Goal: Communication & Community: Answer question/provide support

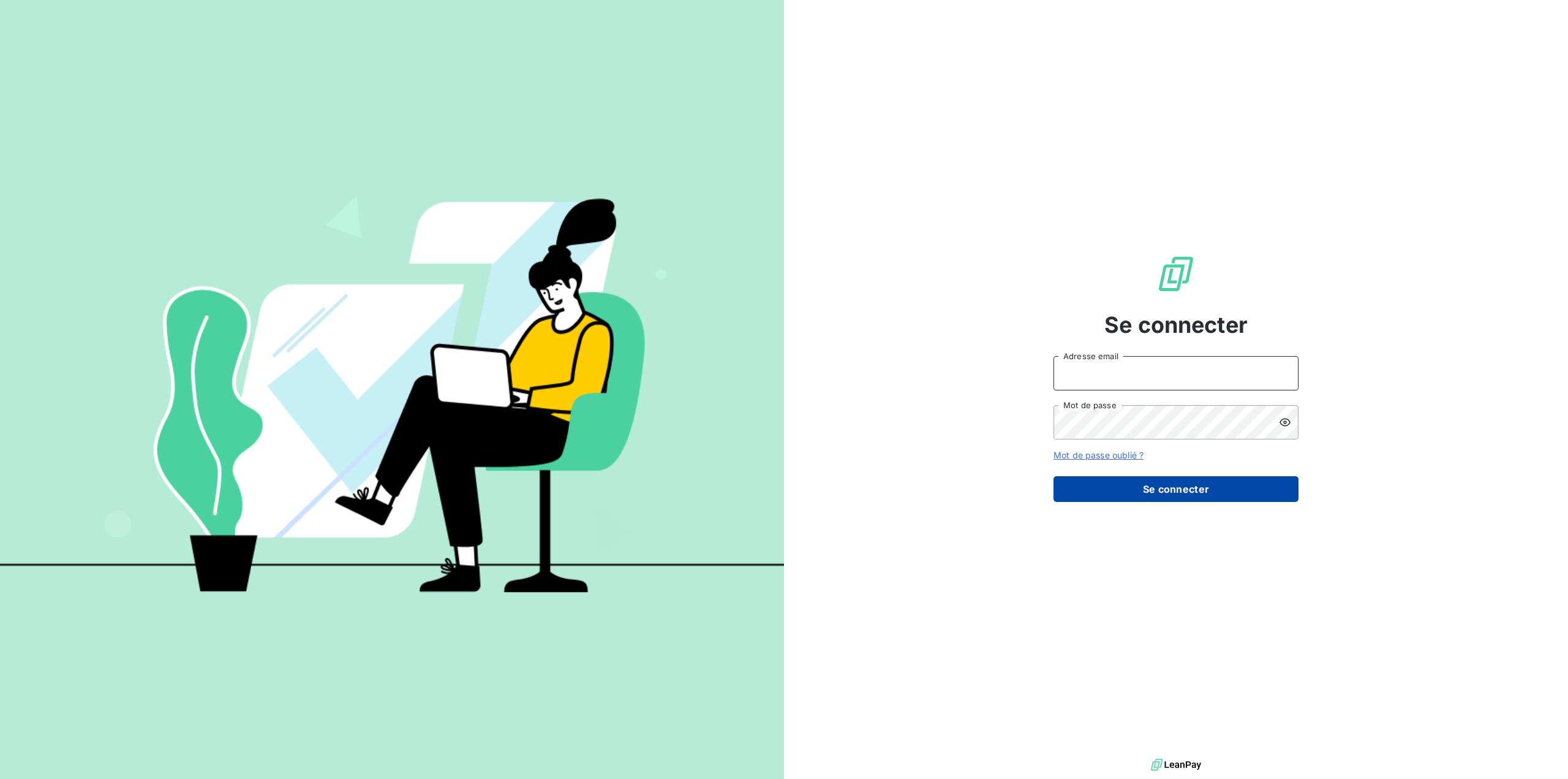
type input "[EMAIL_ADDRESS][DOMAIN_NAME]"
click at [1108, 492] on button "Se connecter" at bounding box center [1176, 489] width 245 height 26
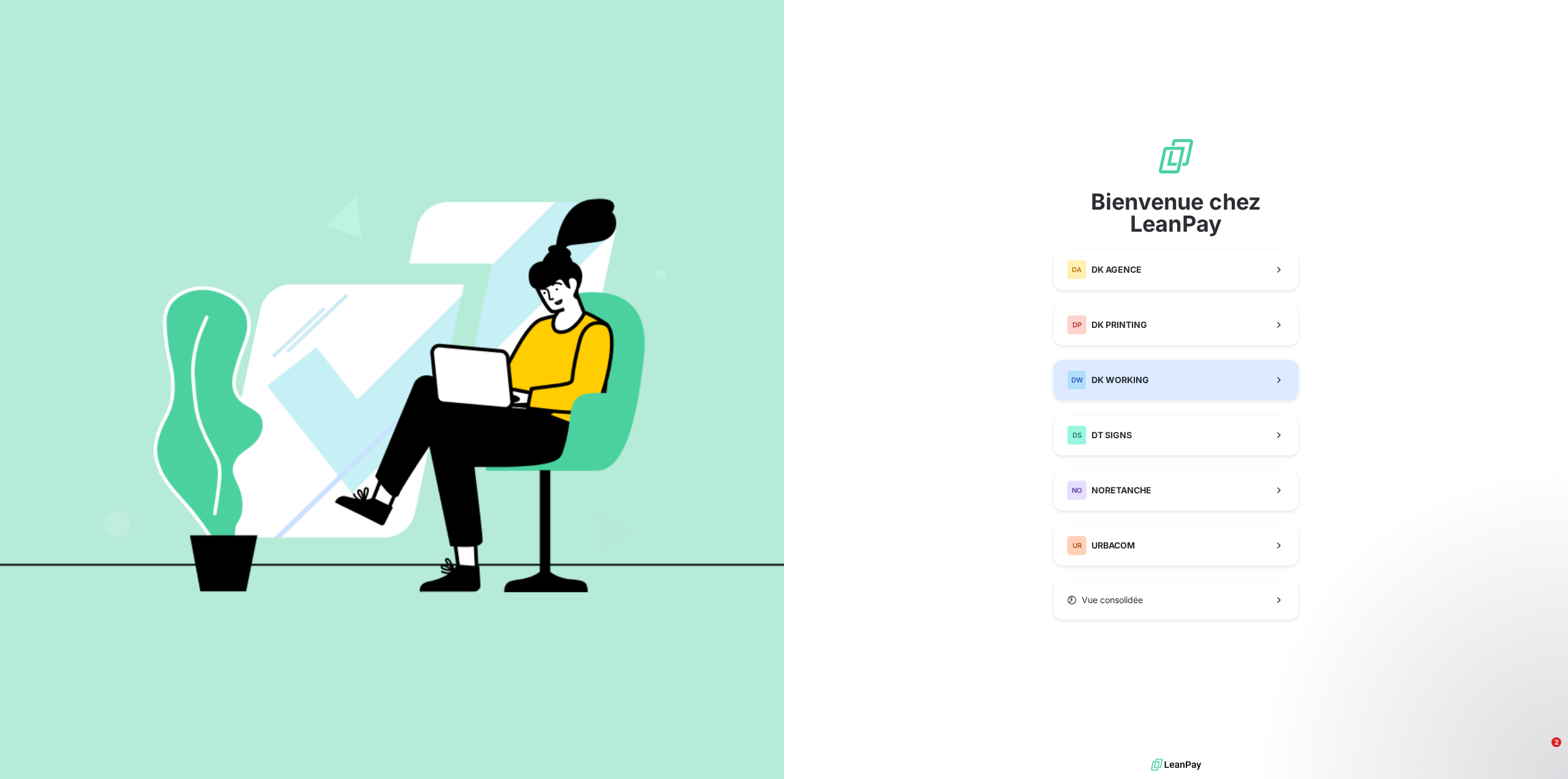
click at [1199, 377] on button "DW DK WORKING" at bounding box center [1176, 380] width 245 height 40
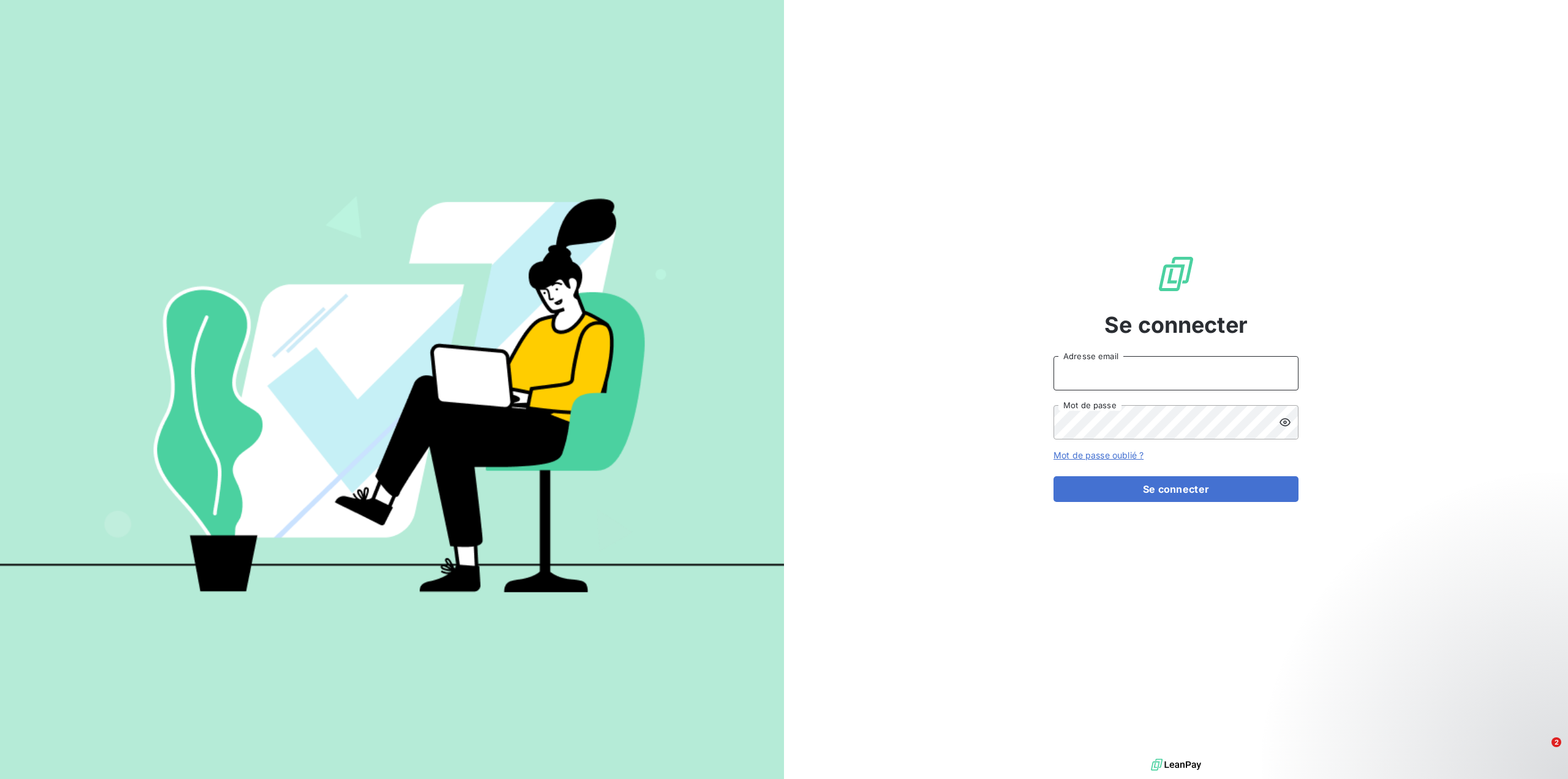
type input "[EMAIL_ADDRESS][DOMAIN_NAME]"
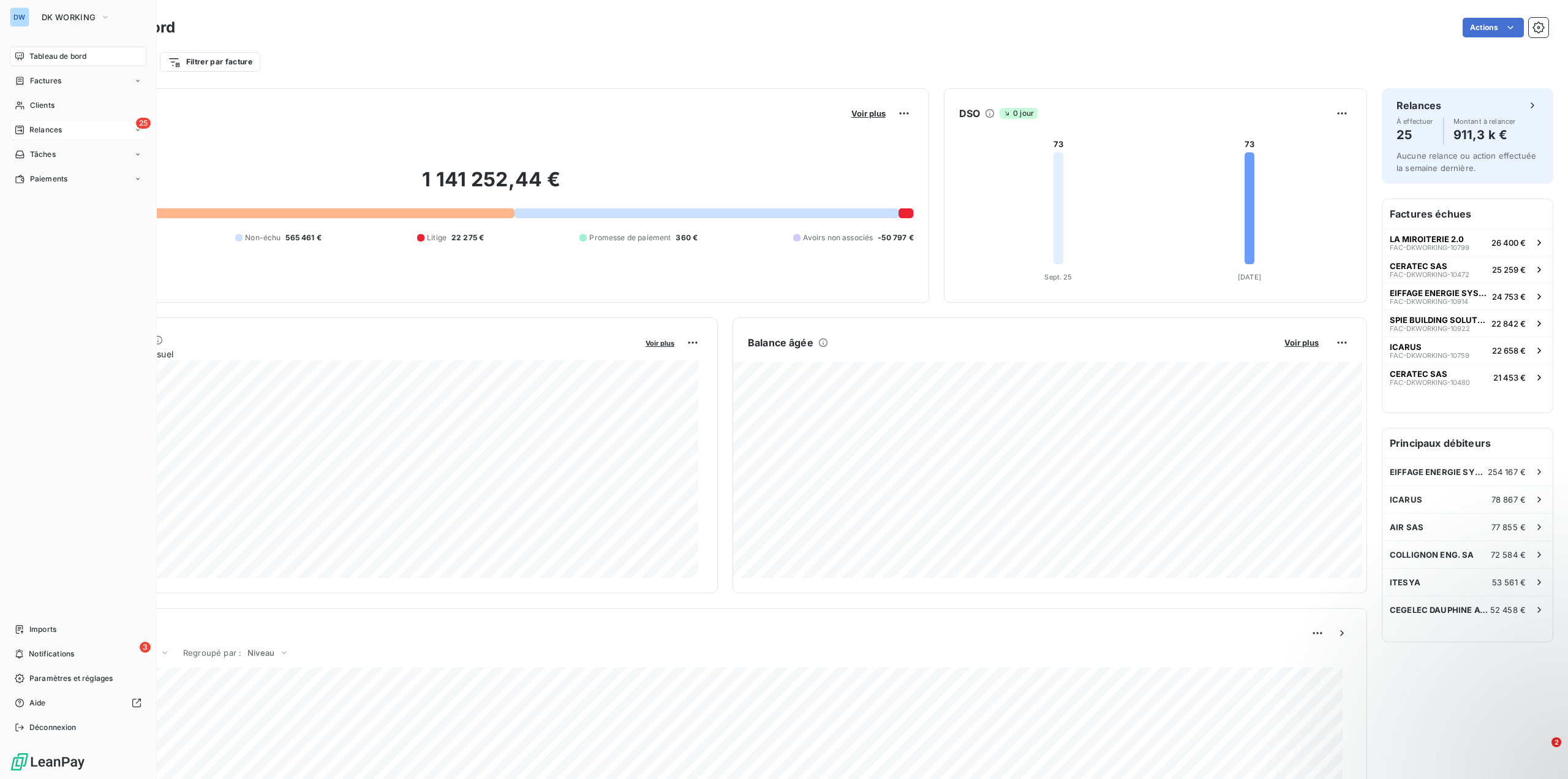
click at [147, 124] on span "25" at bounding box center [144, 124] width 15 height 11
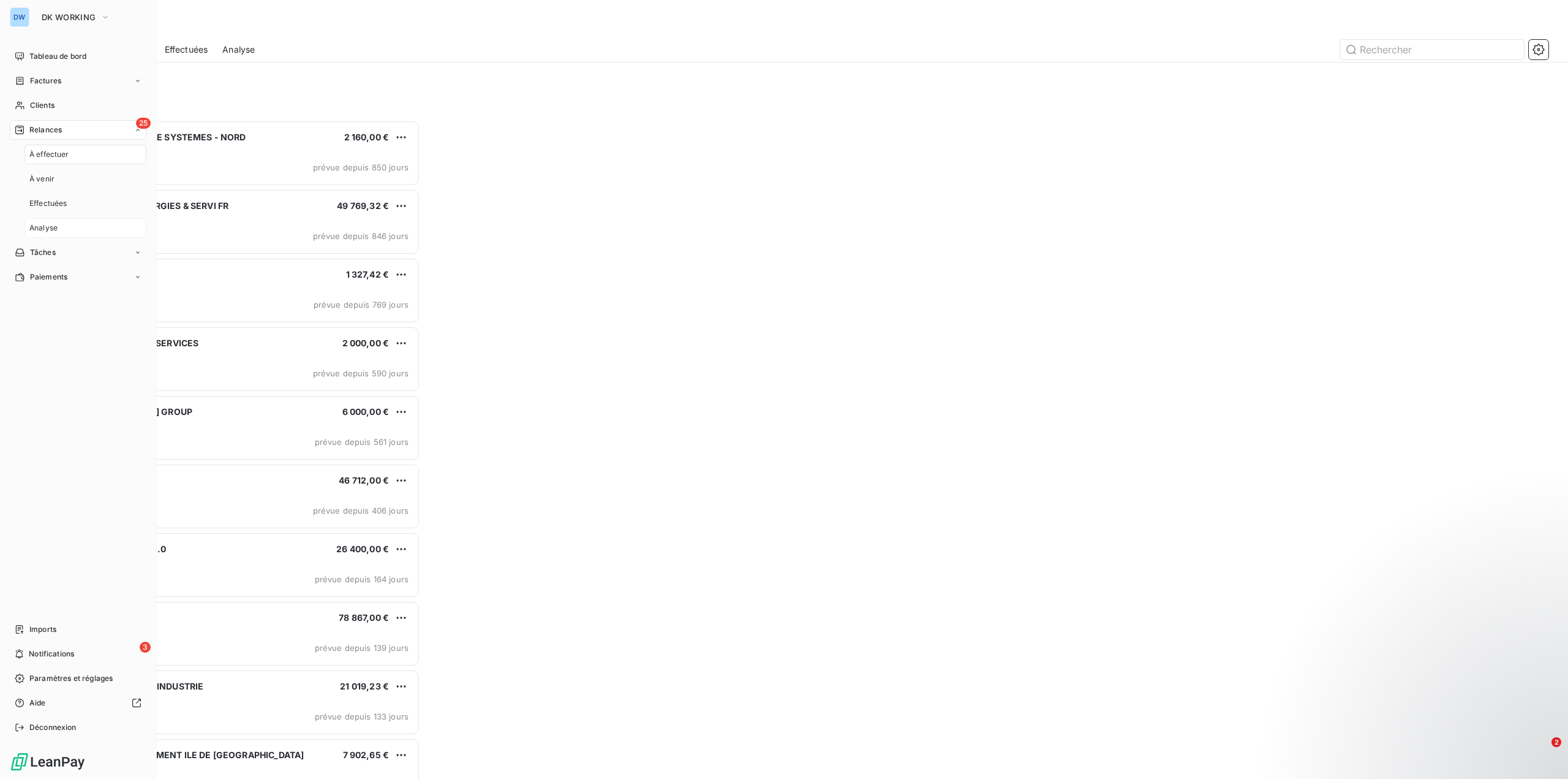
scroll to position [650, 352]
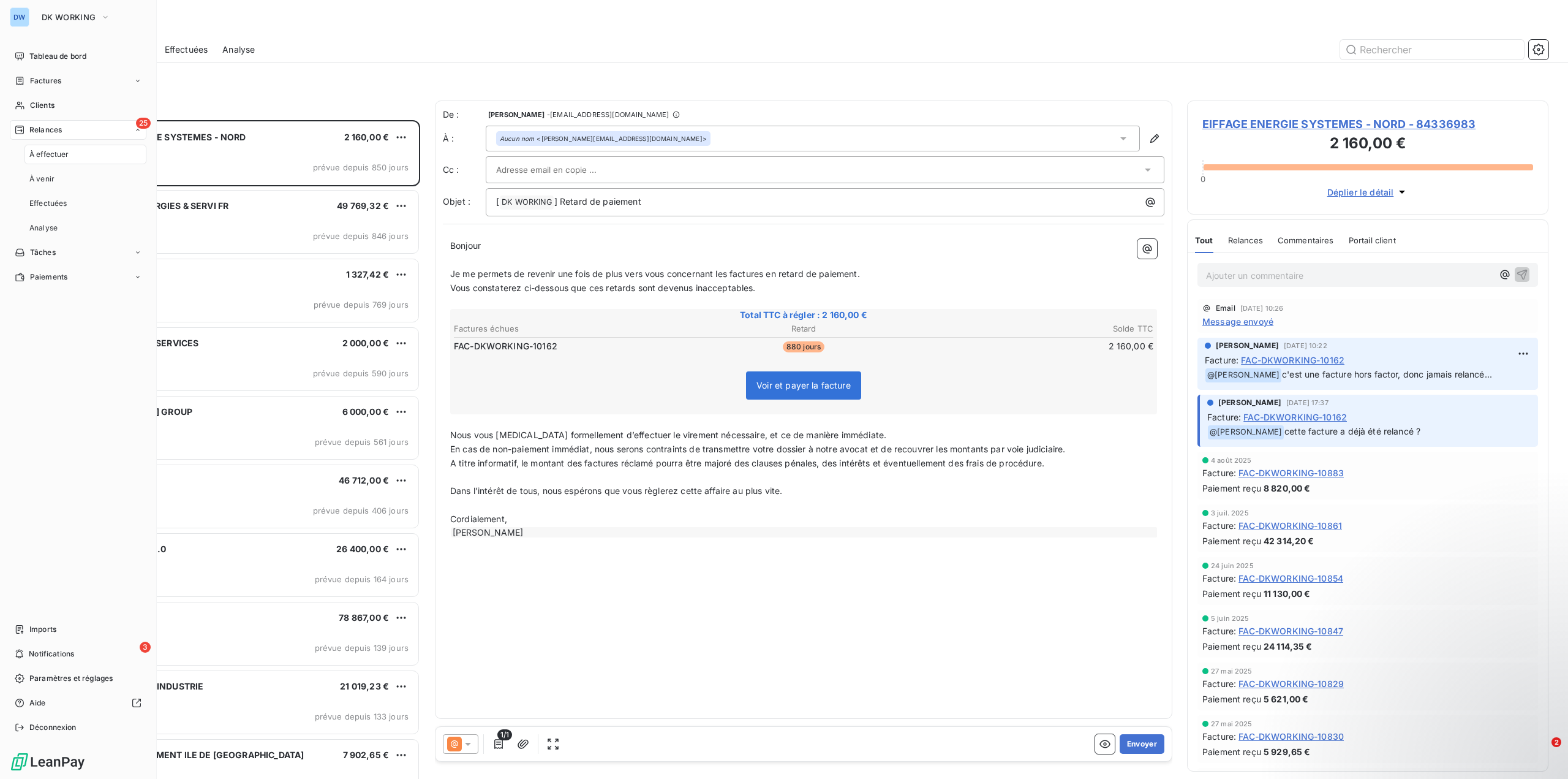
click at [68, 151] on span "À effectuer" at bounding box center [49, 155] width 40 height 11
click at [53, 79] on span "Factures" at bounding box center [46, 81] width 31 height 11
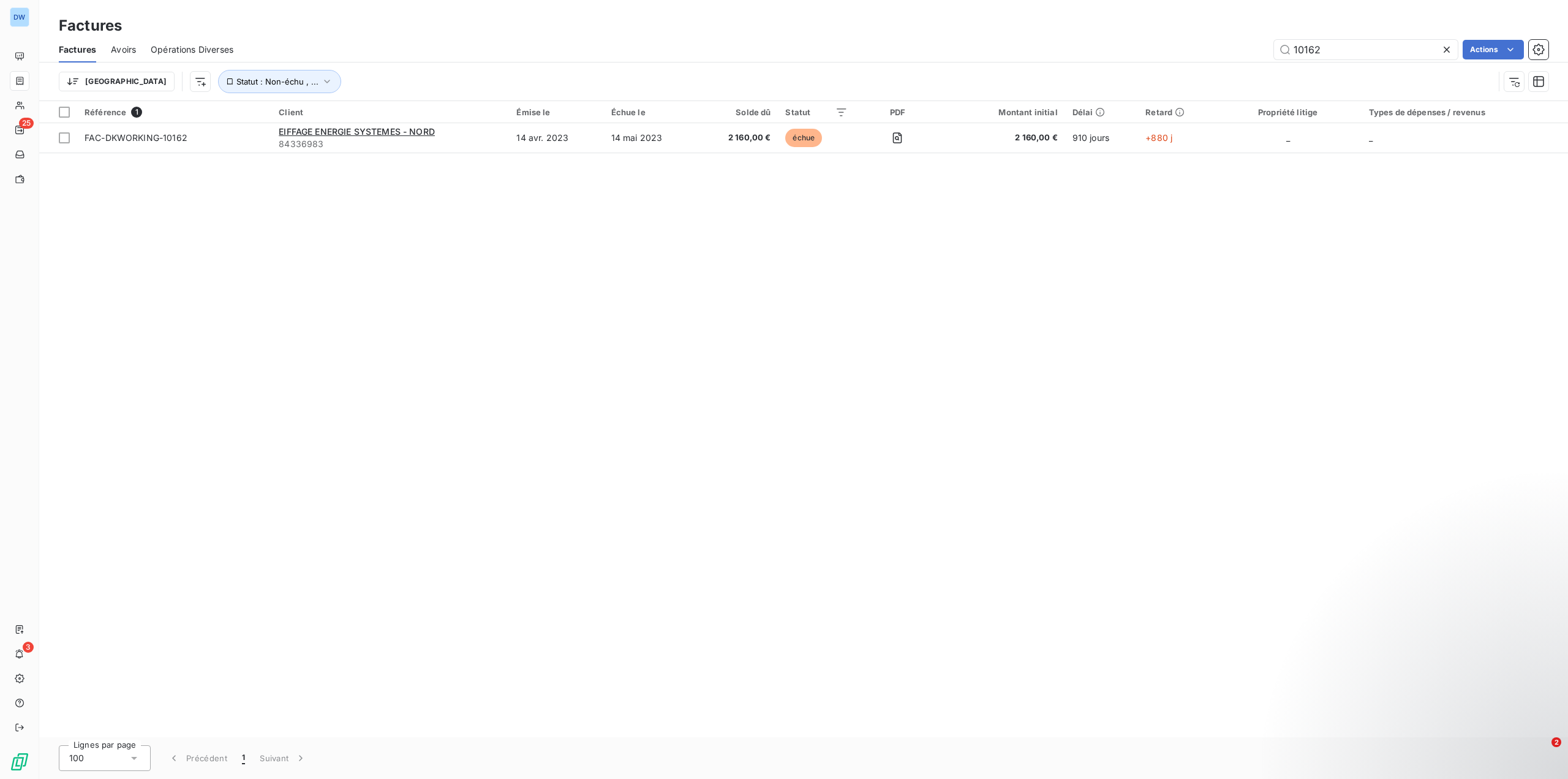
drag, startPoint x: 1318, startPoint y: 52, endPoint x: 1227, endPoint y: 53, distance: 91.0
click at [1234, 53] on div "10162 Actions" at bounding box center [898, 49] width 1301 height 19
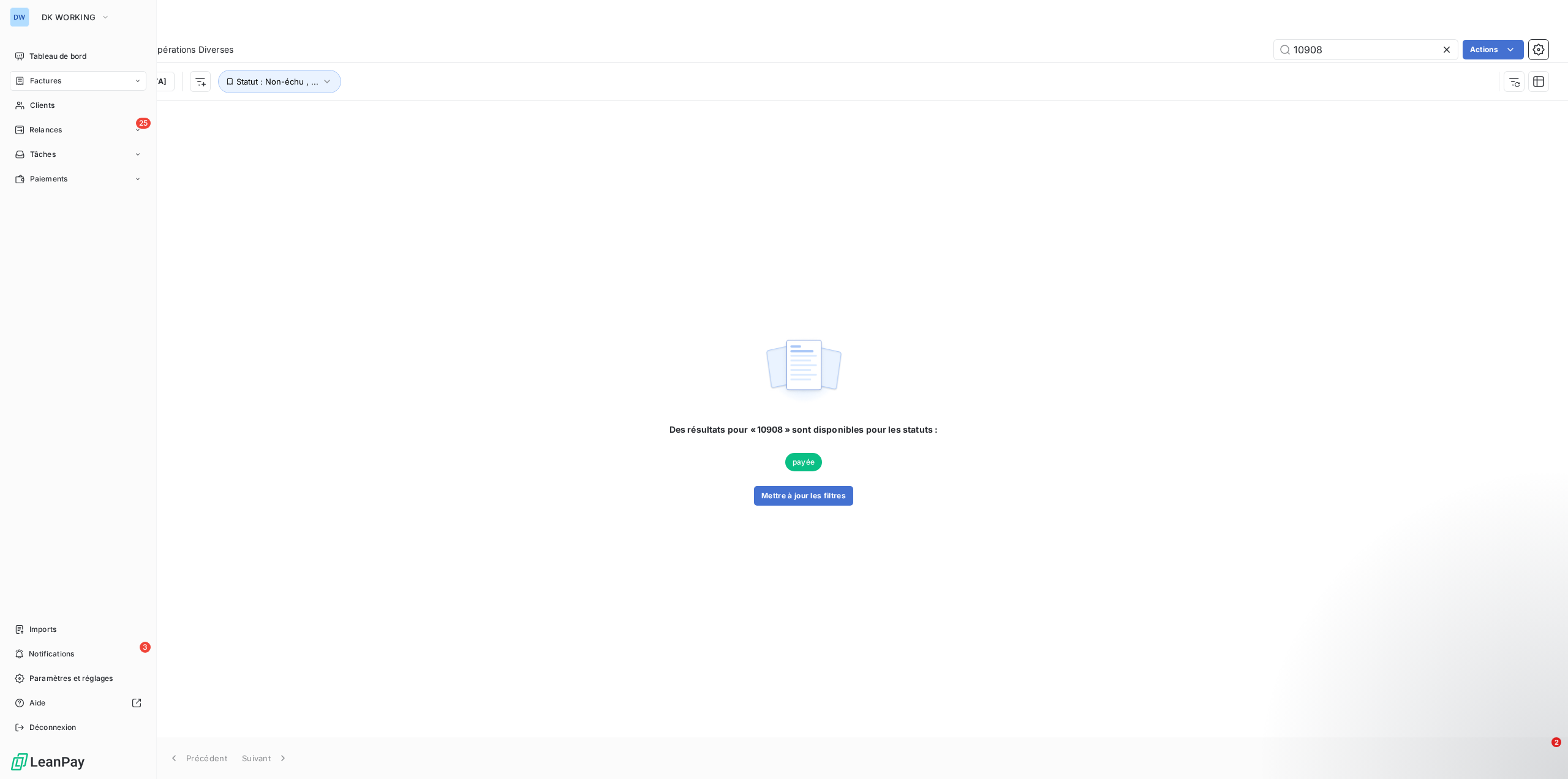
type input "10908"
click at [38, 81] on span "Factures" at bounding box center [46, 81] width 31 height 11
click at [51, 104] on span "Factures" at bounding box center [45, 105] width 31 height 11
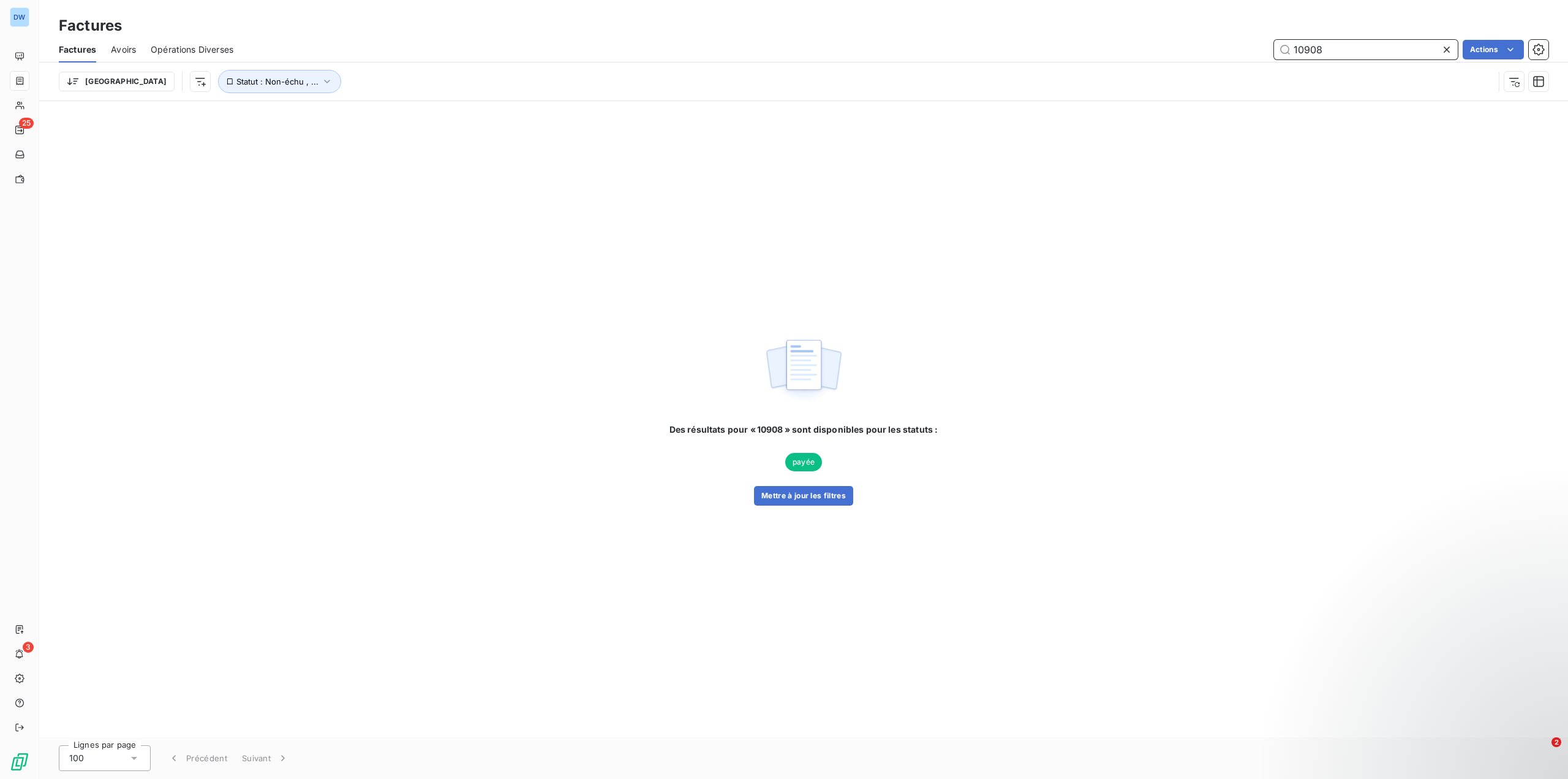
click at [1333, 54] on input "10908" at bounding box center [1366, 49] width 184 height 19
click at [1287, 50] on input "10908" at bounding box center [1366, 49] width 184 height 19
drag, startPoint x: 1338, startPoint y: 48, endPoint x: 1156, endPoint y: 46, distance: 182.0
click at [1156, 46] on div "10908 Actions" at bounding box center [898, 49] width 1301 height 19
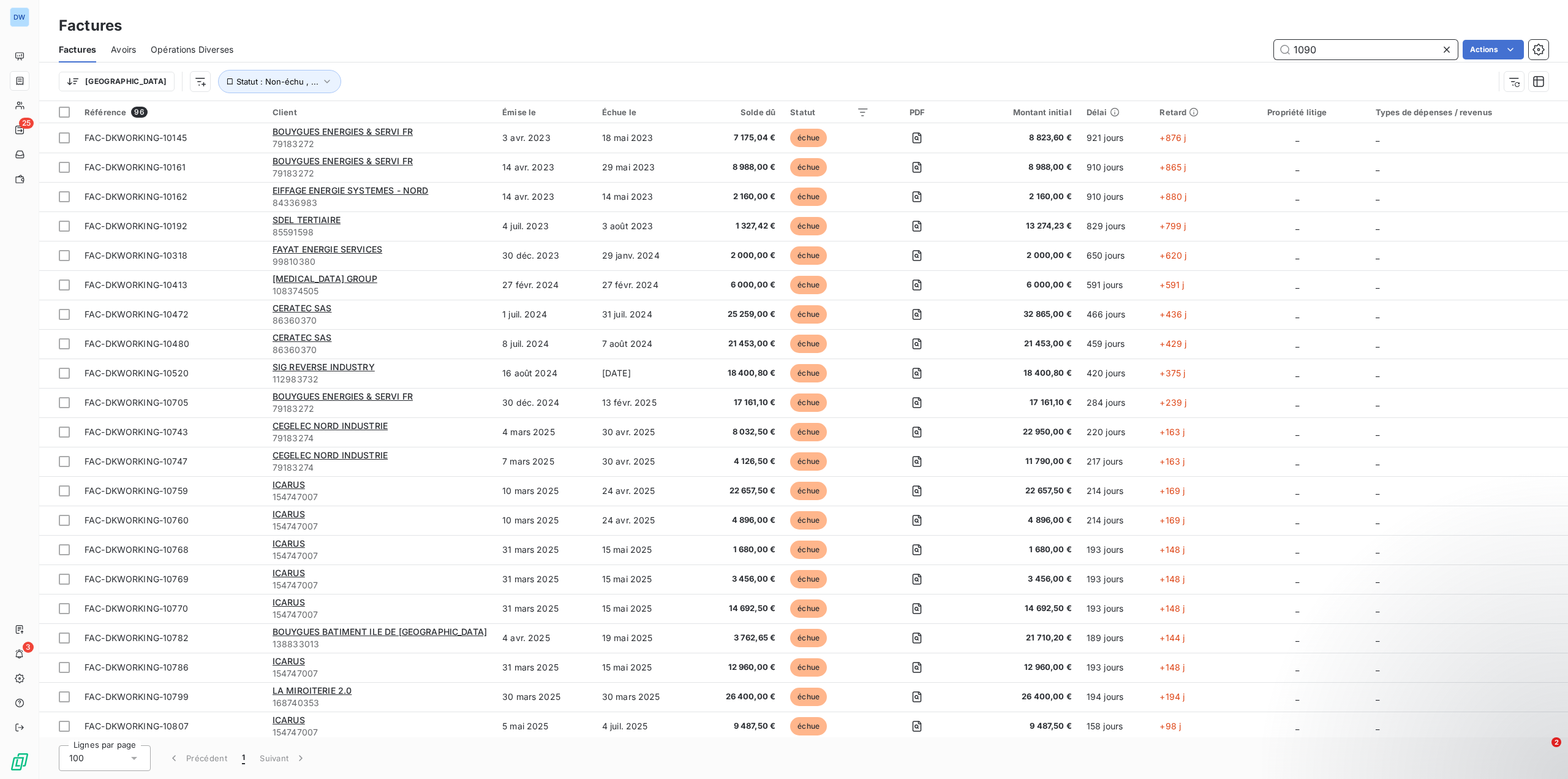
type input "10908"
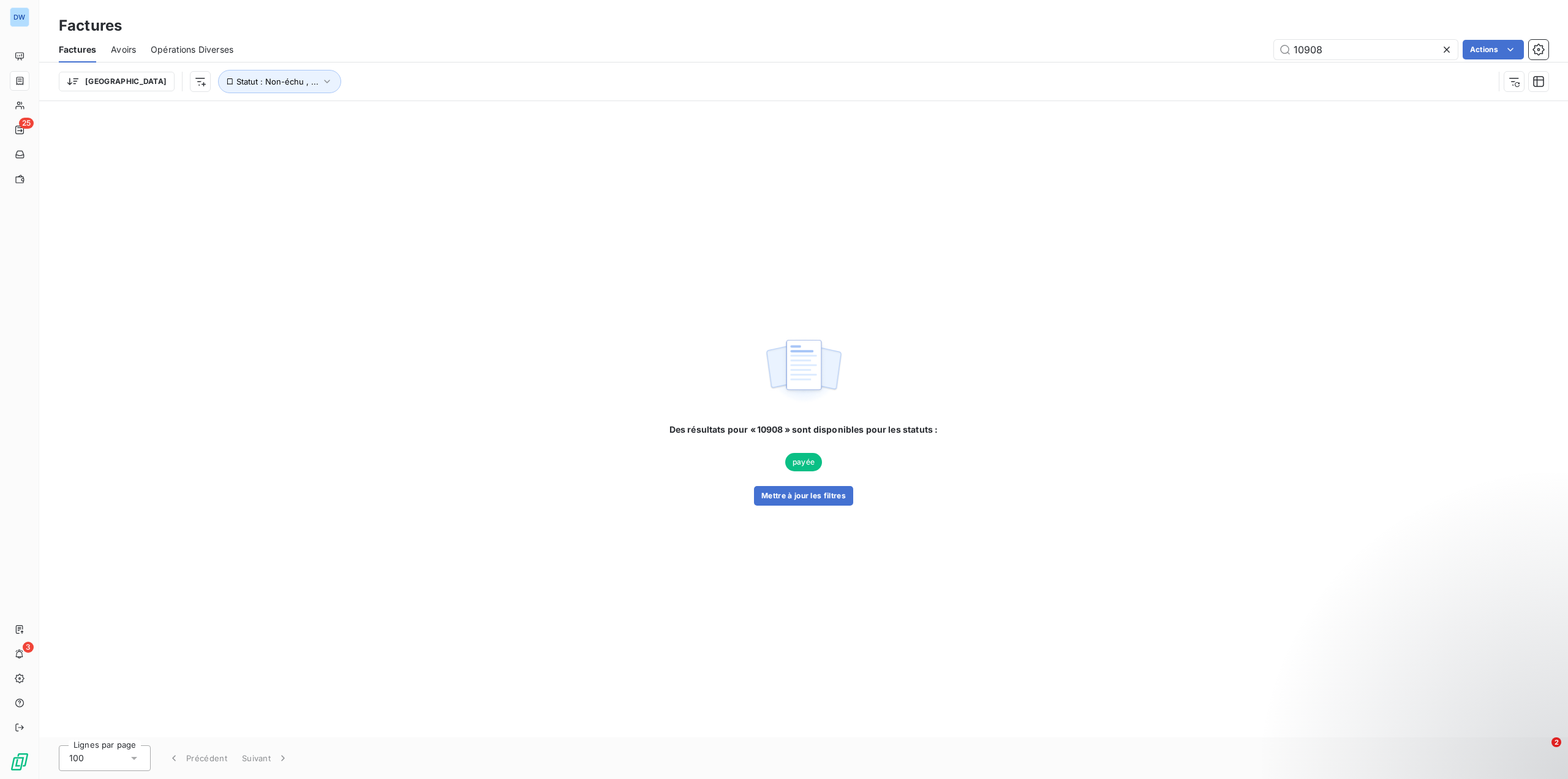
click at [1166, 503] on div "Des résultats pour « 10908 » sont disponibles pour les statuts : payée Mettre à…" at bounding box center [804, 418] width 1530 height 636
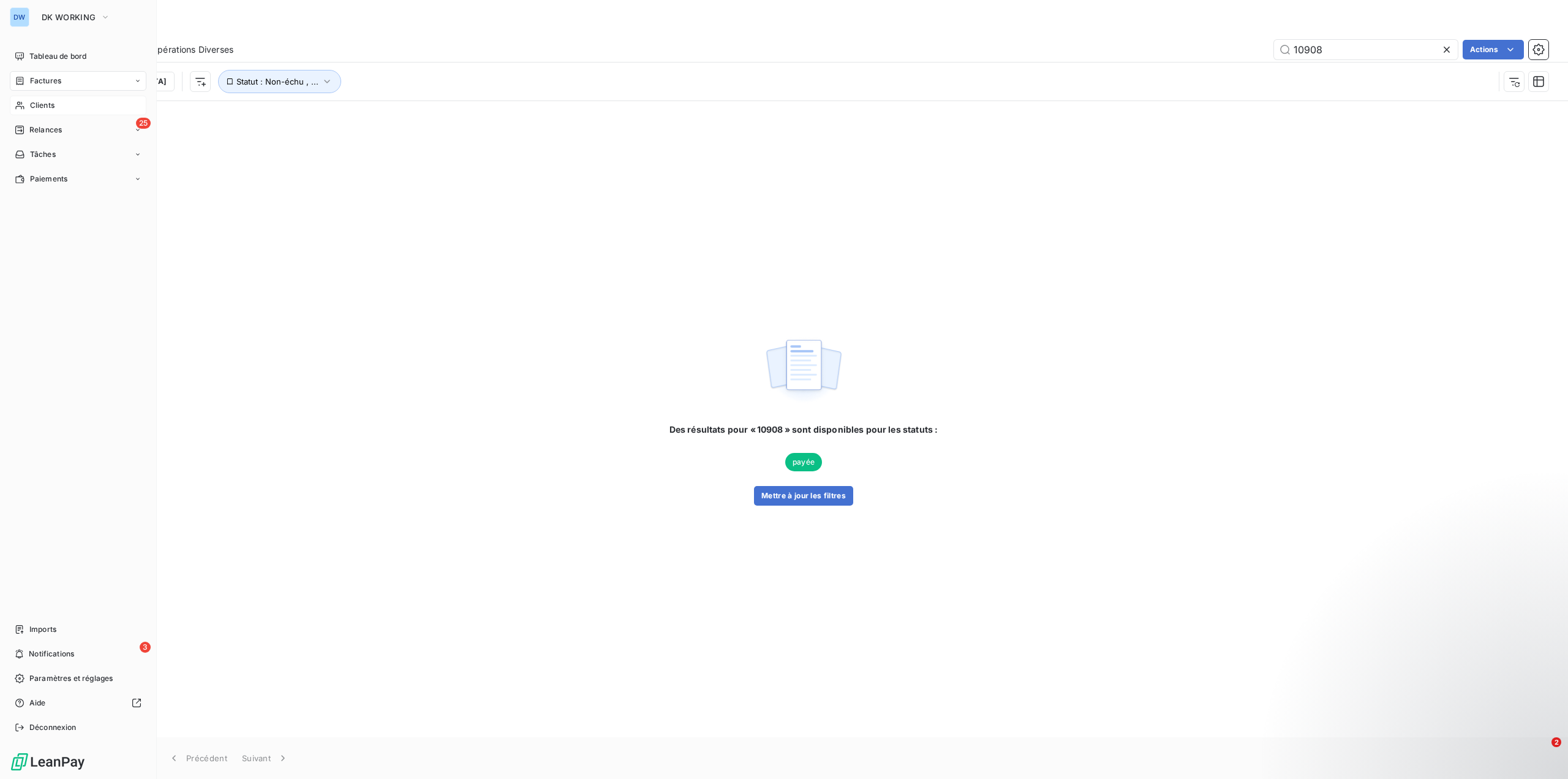
click at [59, 105] on div "Clients" at bounding box center [78, 104] width 136 height 19
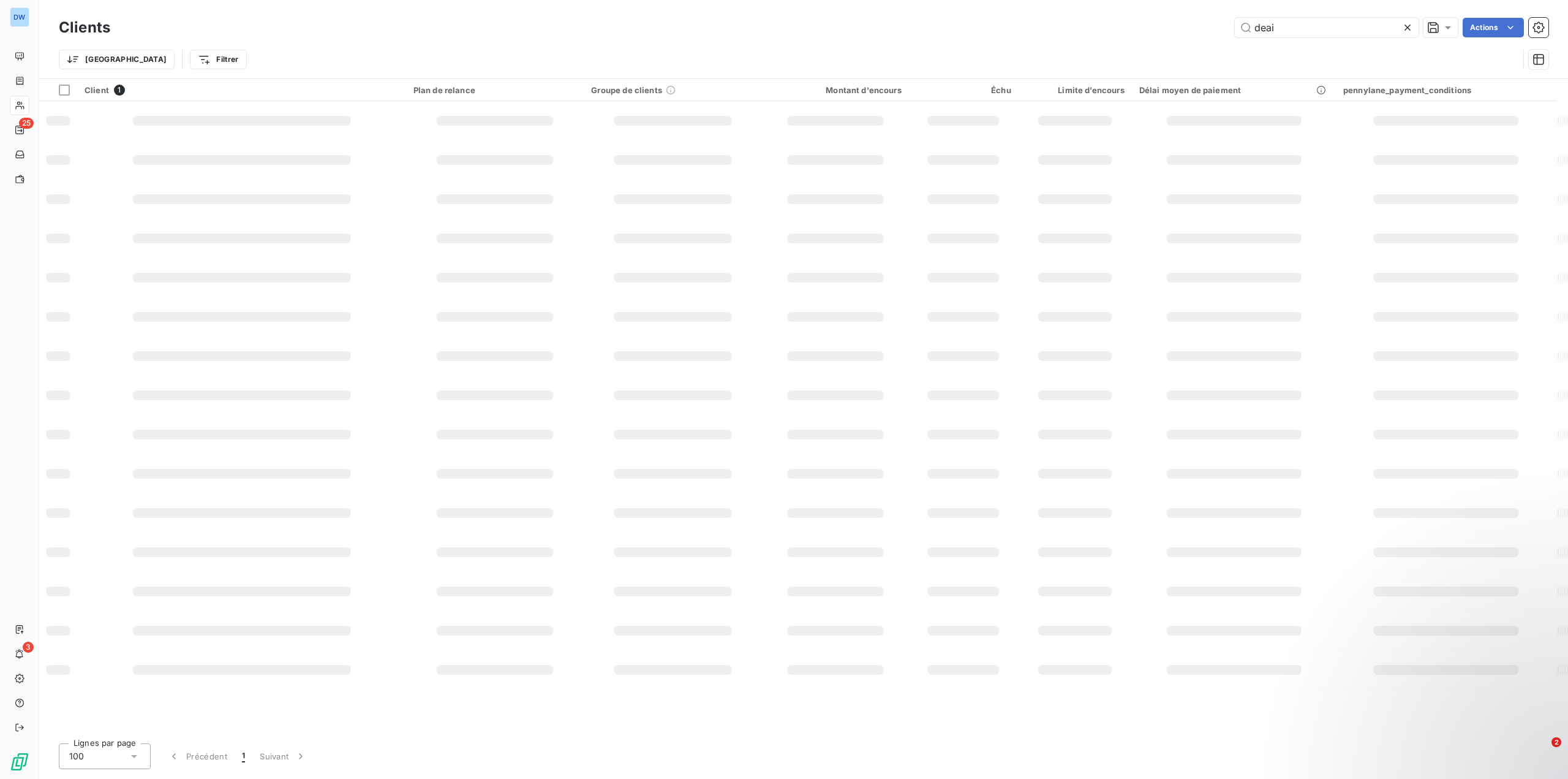
type input "deai"
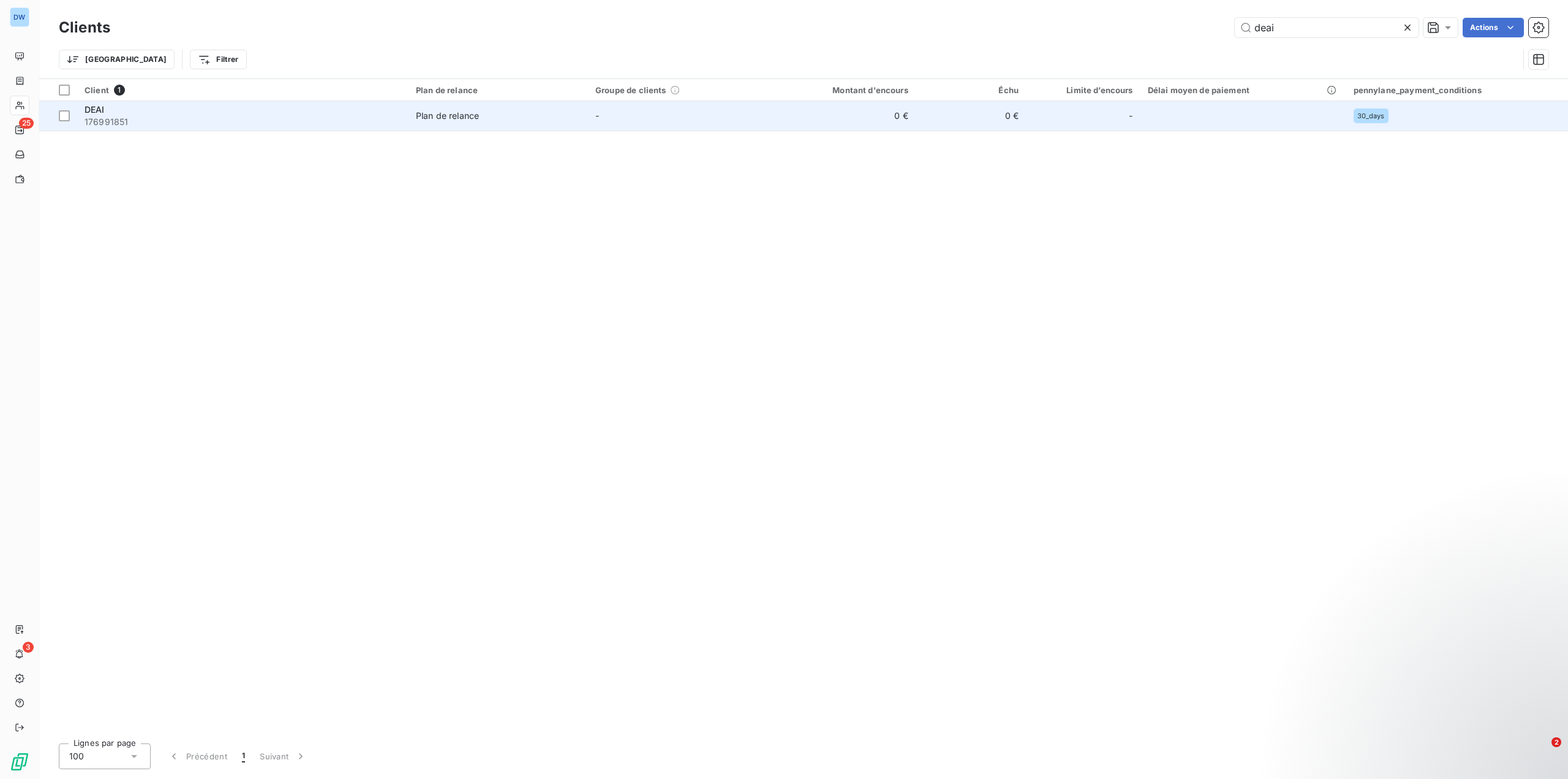
click at [317, 114] on div "DEAI" at bounding box center [242, 109] width 317 height 12
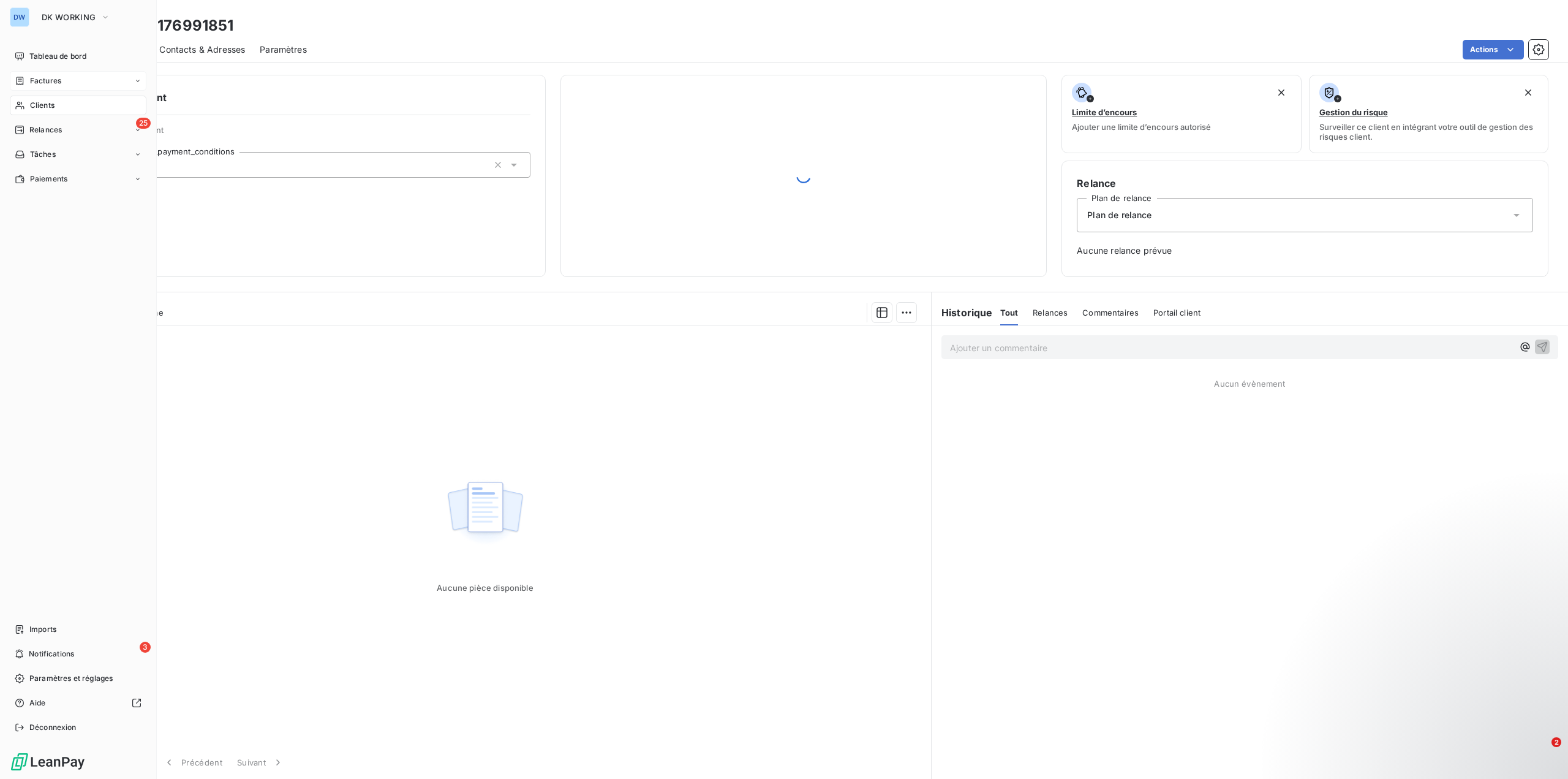
click at [58, 83] on span "Factures" at bounding box center [46, 81] width 31 height 11
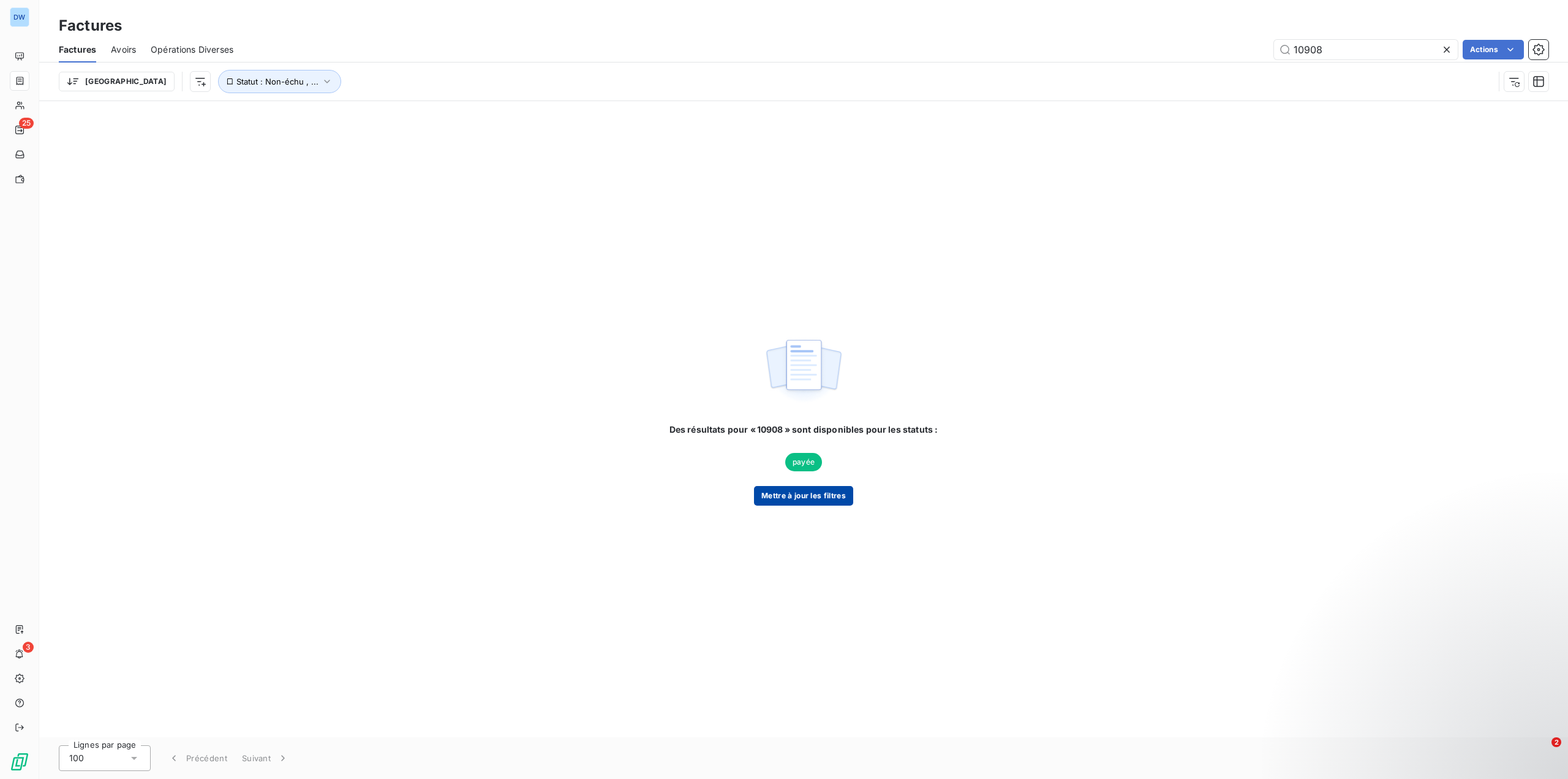
click at [820, 502] on button "Mettre à jour les filtres" at bounding box center [803, 495] width 99 height 19
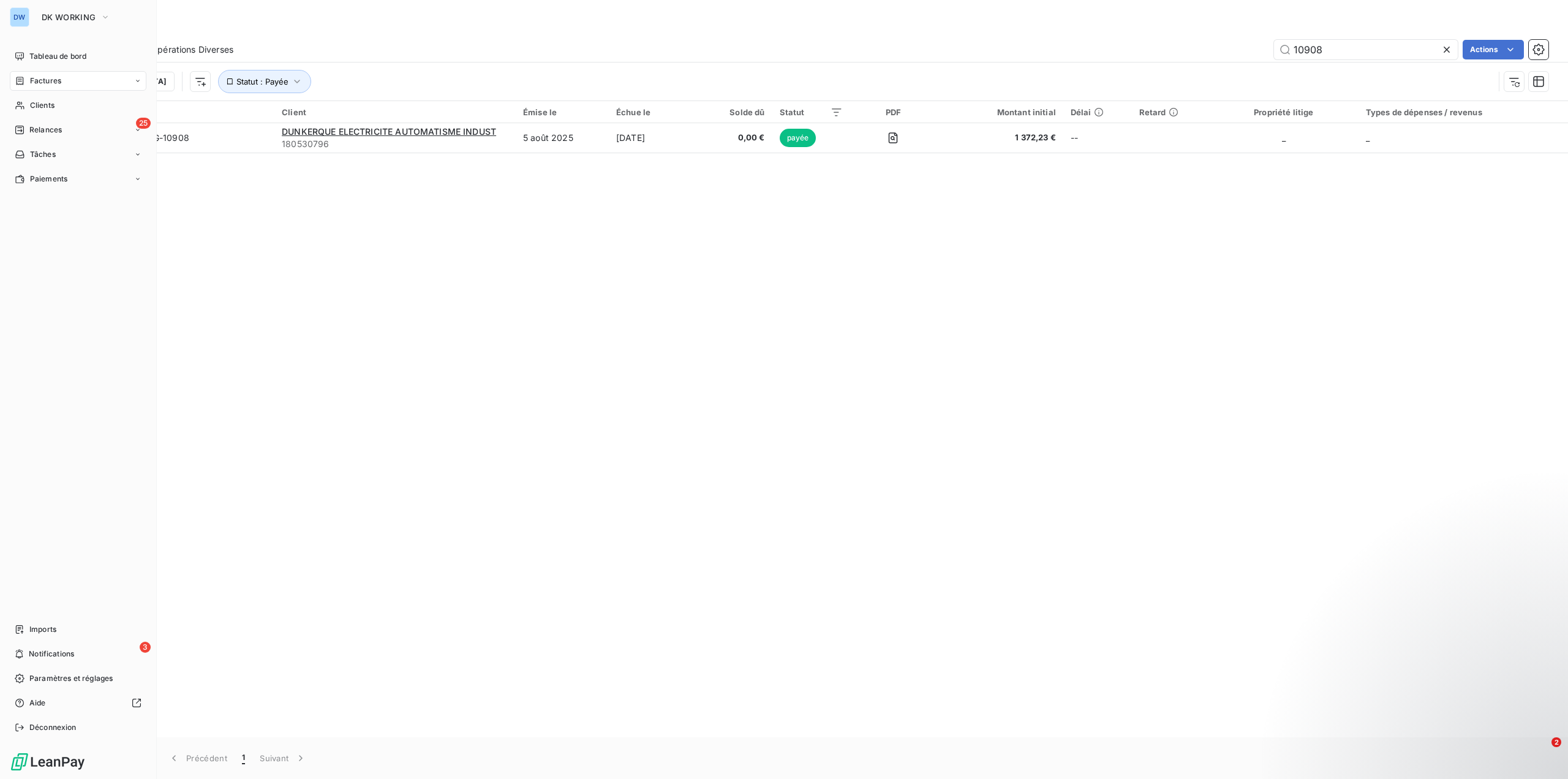
click at [75, 80] on div "Factures" at bounding box center [78, 81] width 136 height 19
click at [50, 177] on span "Clients" at bounding box center [42, 179] width 25 height 11
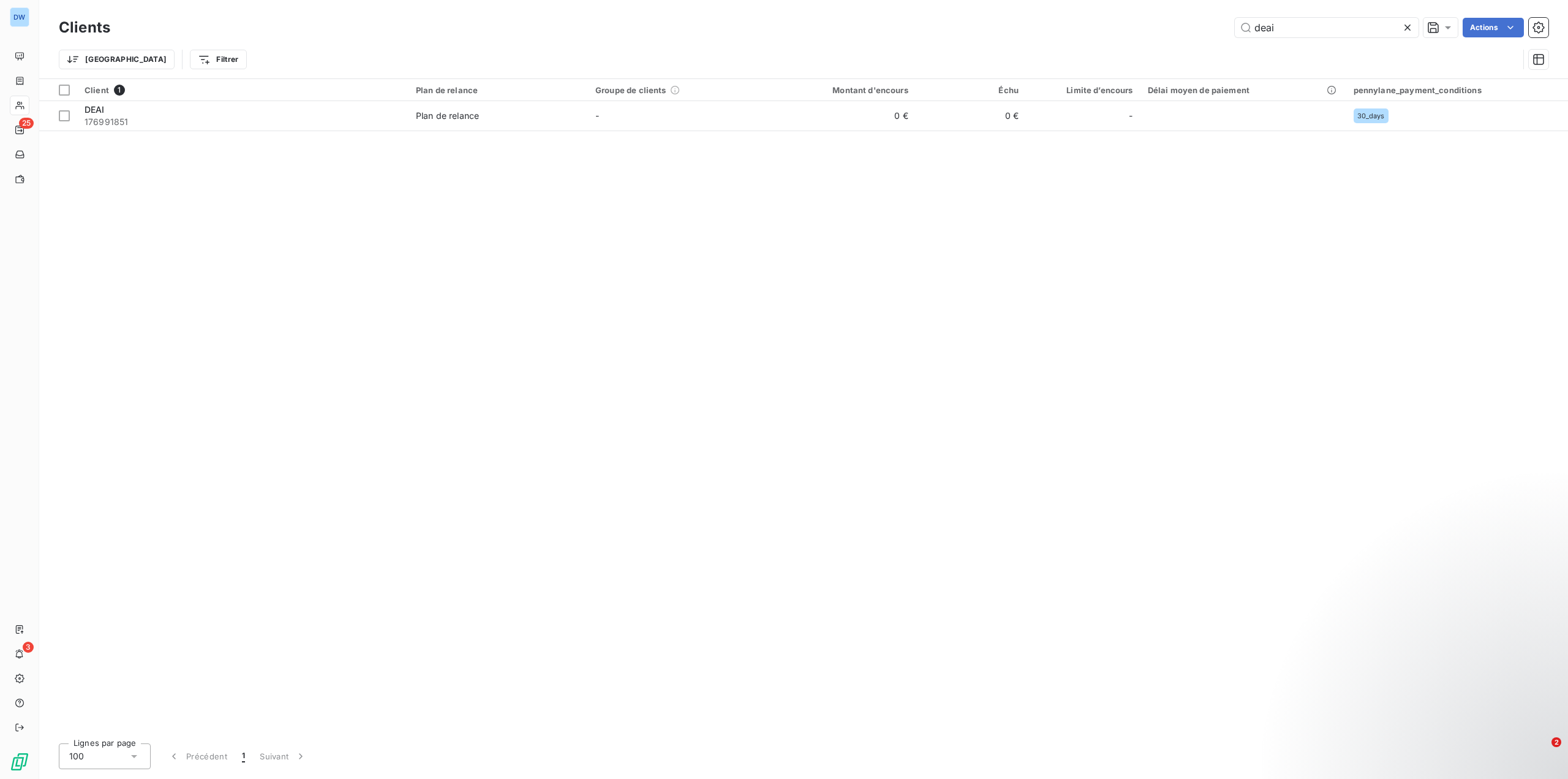
drag, startPoint x: 1292, startPoint y: 28, endPoint x: 893, endPoint y: 42, distance: 399.2
click at [1082, 32] on div "deai Actions" at bounding box center [837, 27] width 1423 height 19
type input "p"
type input "spi"
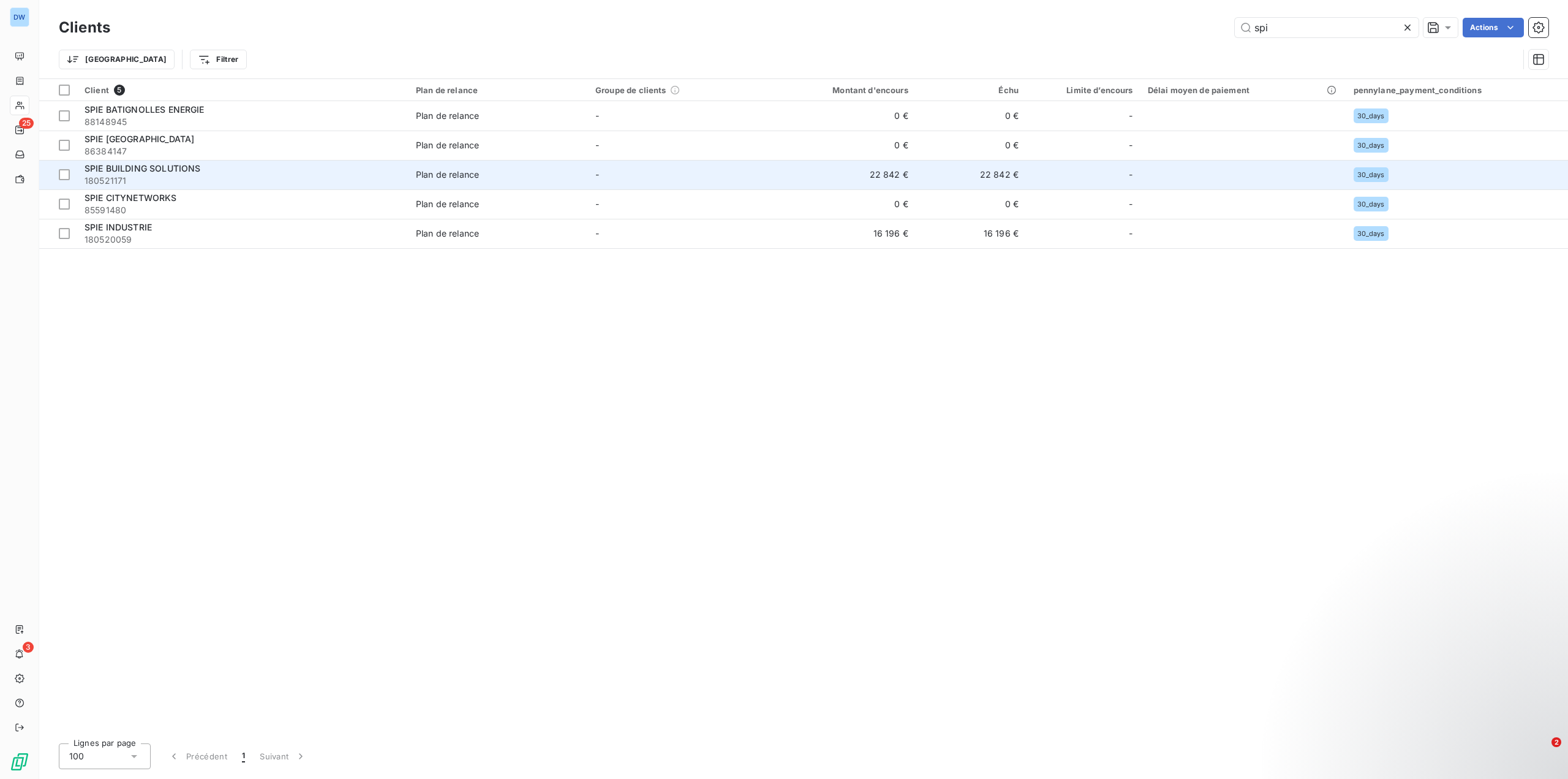
click at [212, 176] on span "180521171" at bounding box center [242, 180] width 317 height 12
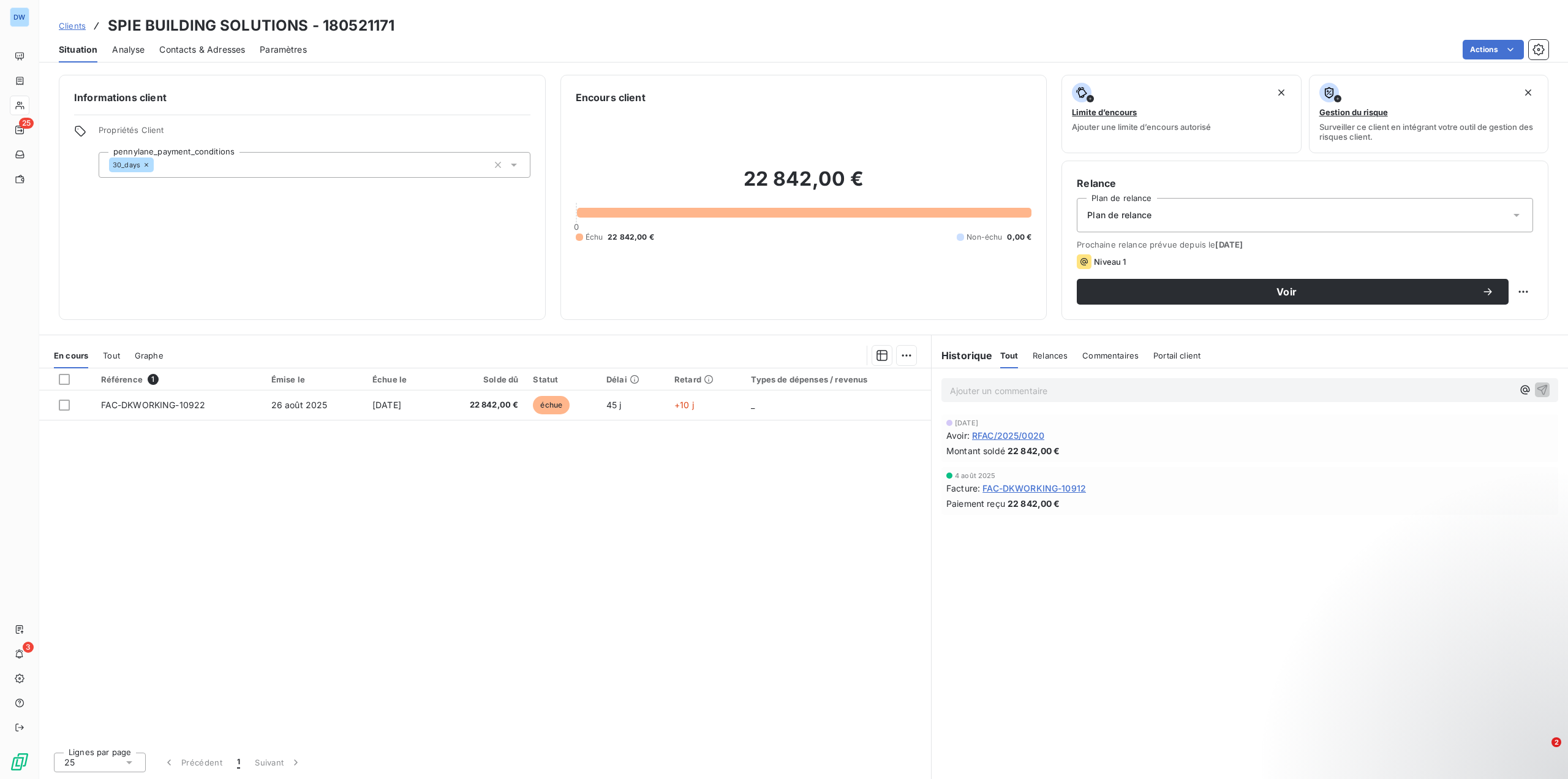
drag, startPoint x: 993, startPoint y: 435, endPoint x: 956, endPoint y: 434, distance: 37.0
click at [947, 431] on div "[DATE] Avoir : RFAC/2025/0020 Montant soldé 22 842,00 €" at bounding box center [1250, 438] width 617 height 48
click at [1039, 437] on span "RFAC/2025/0020" at bounding box center [1008, 436] width 72 height 13
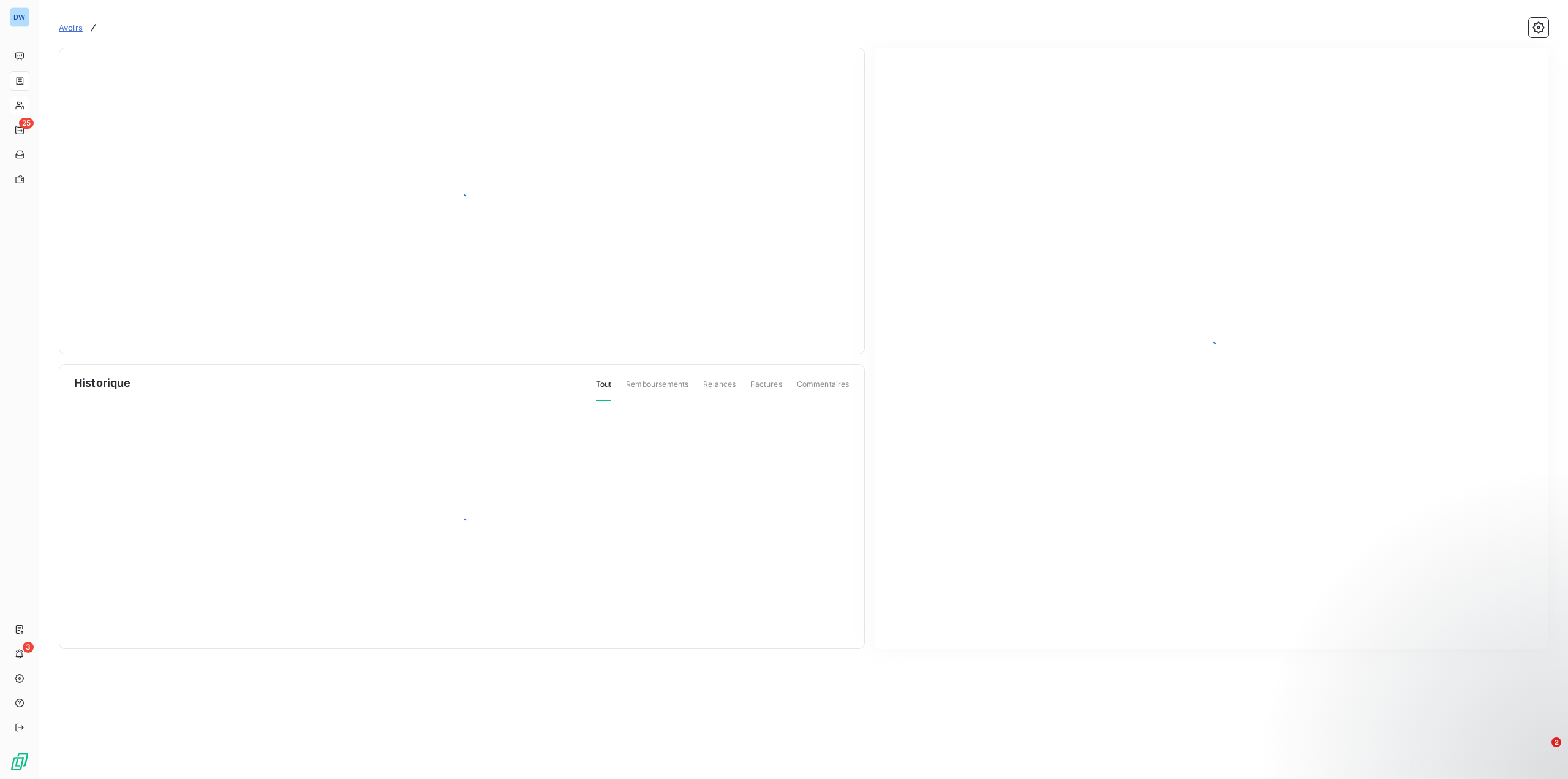
click at [1012, 436] on div at bounding box center [1211, 348] width 674 height 601
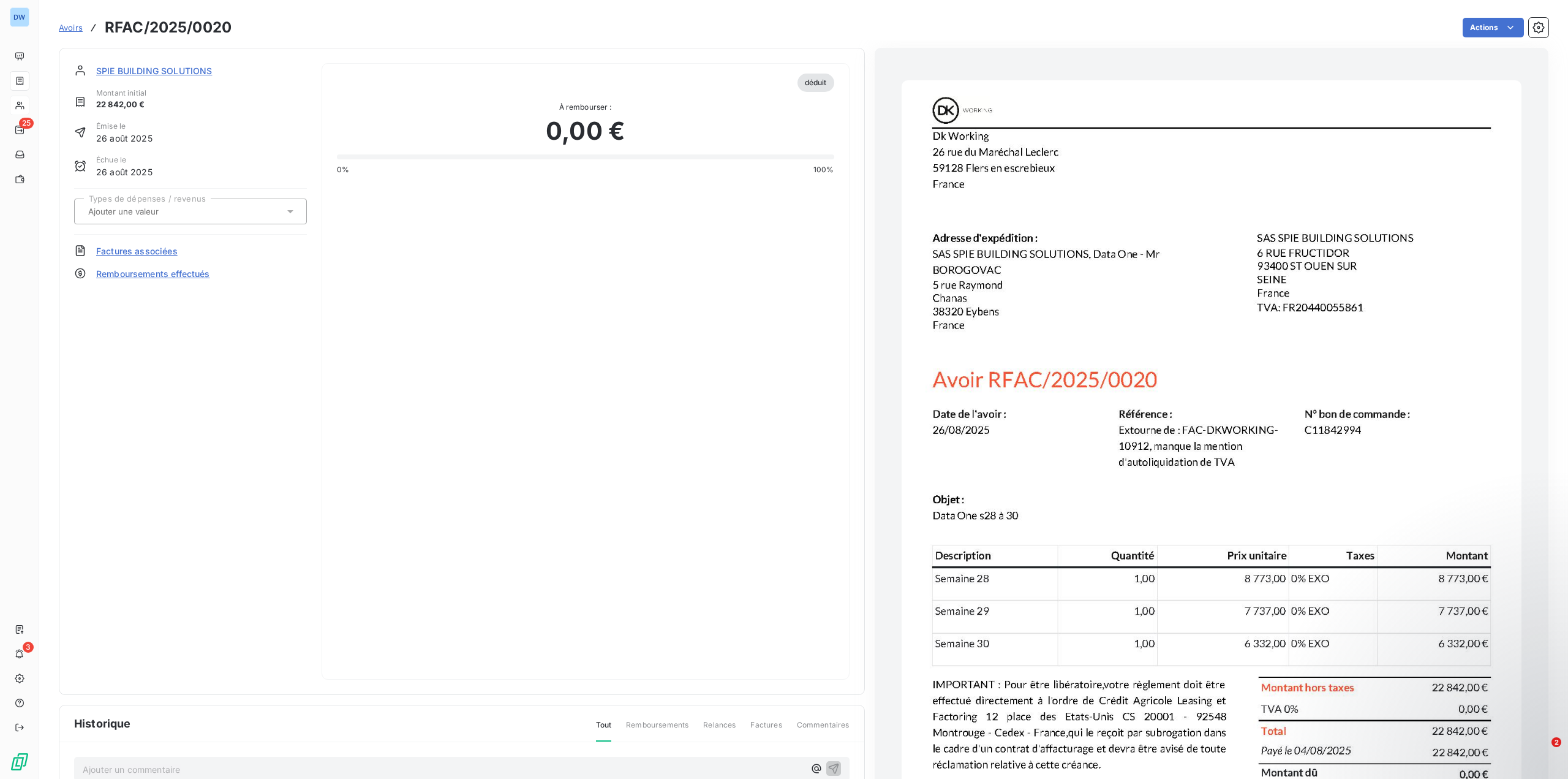
click at [610, 358] on div "déduit À rembourser : 0,00 € 0% 100%" at bounding box center [585, 372] width 528 height 617
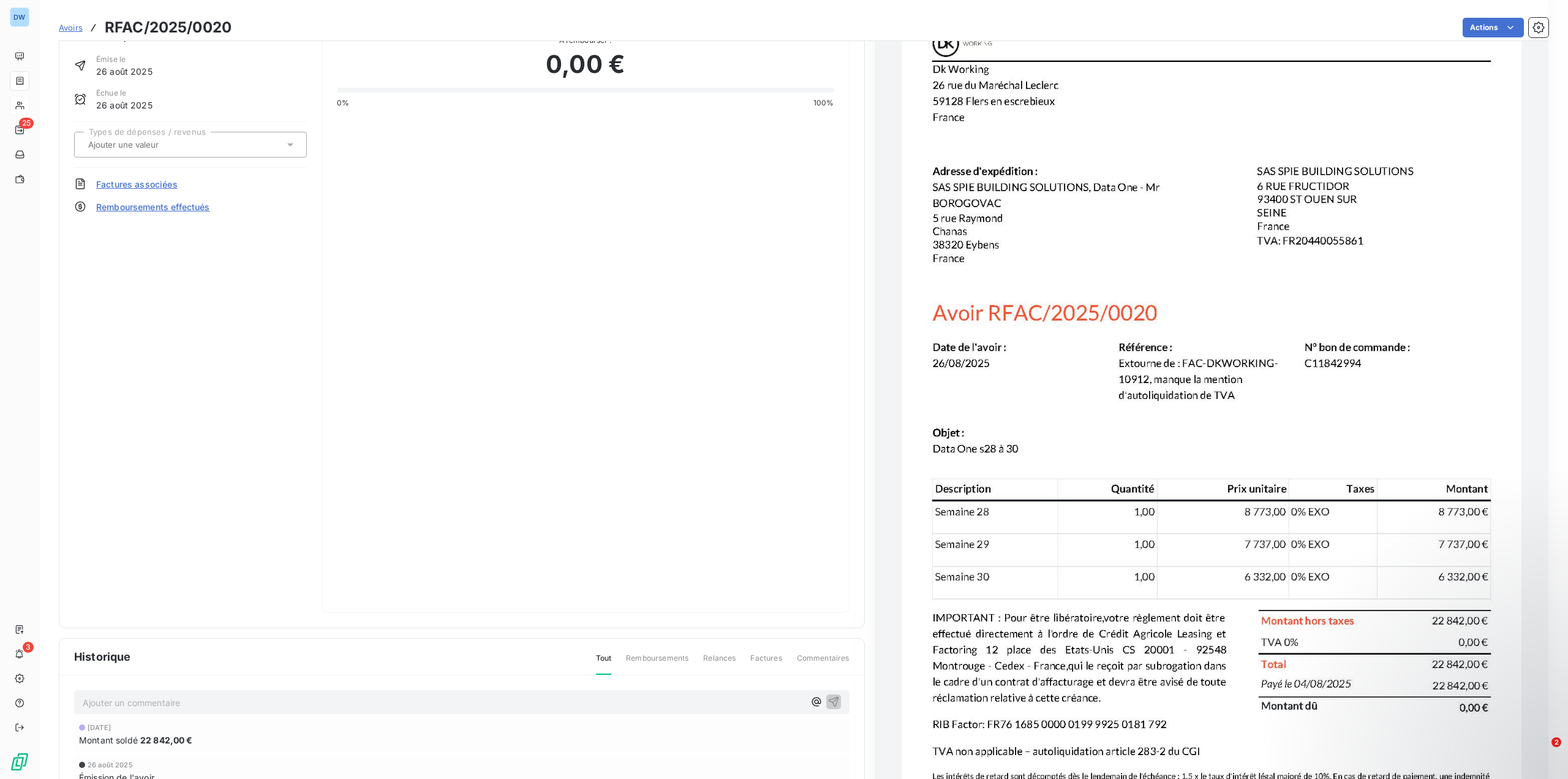
scroll to position [62, 0]
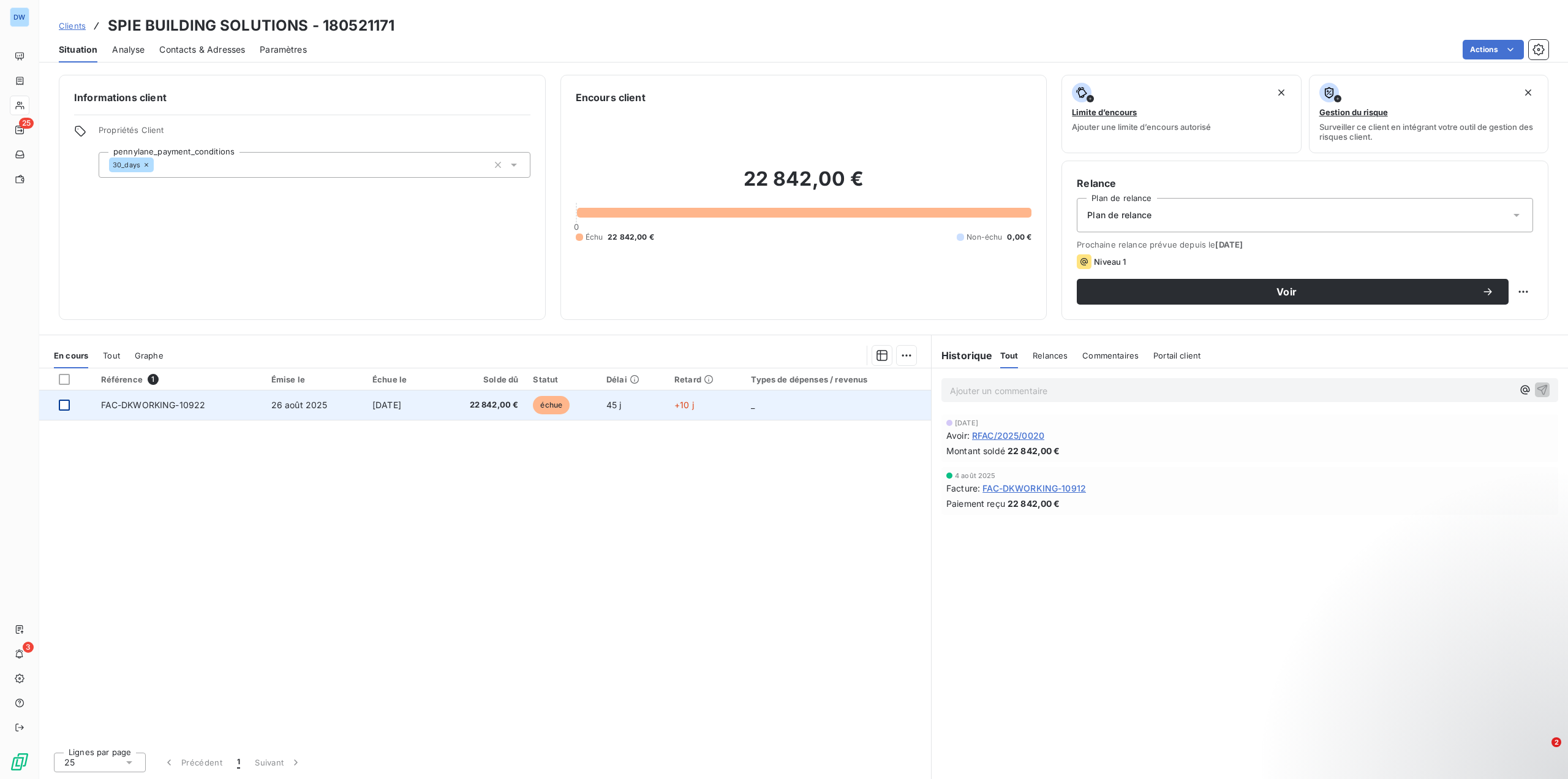
click at [60, 407] on div at bounding box center [64, 406] width 11 height 11
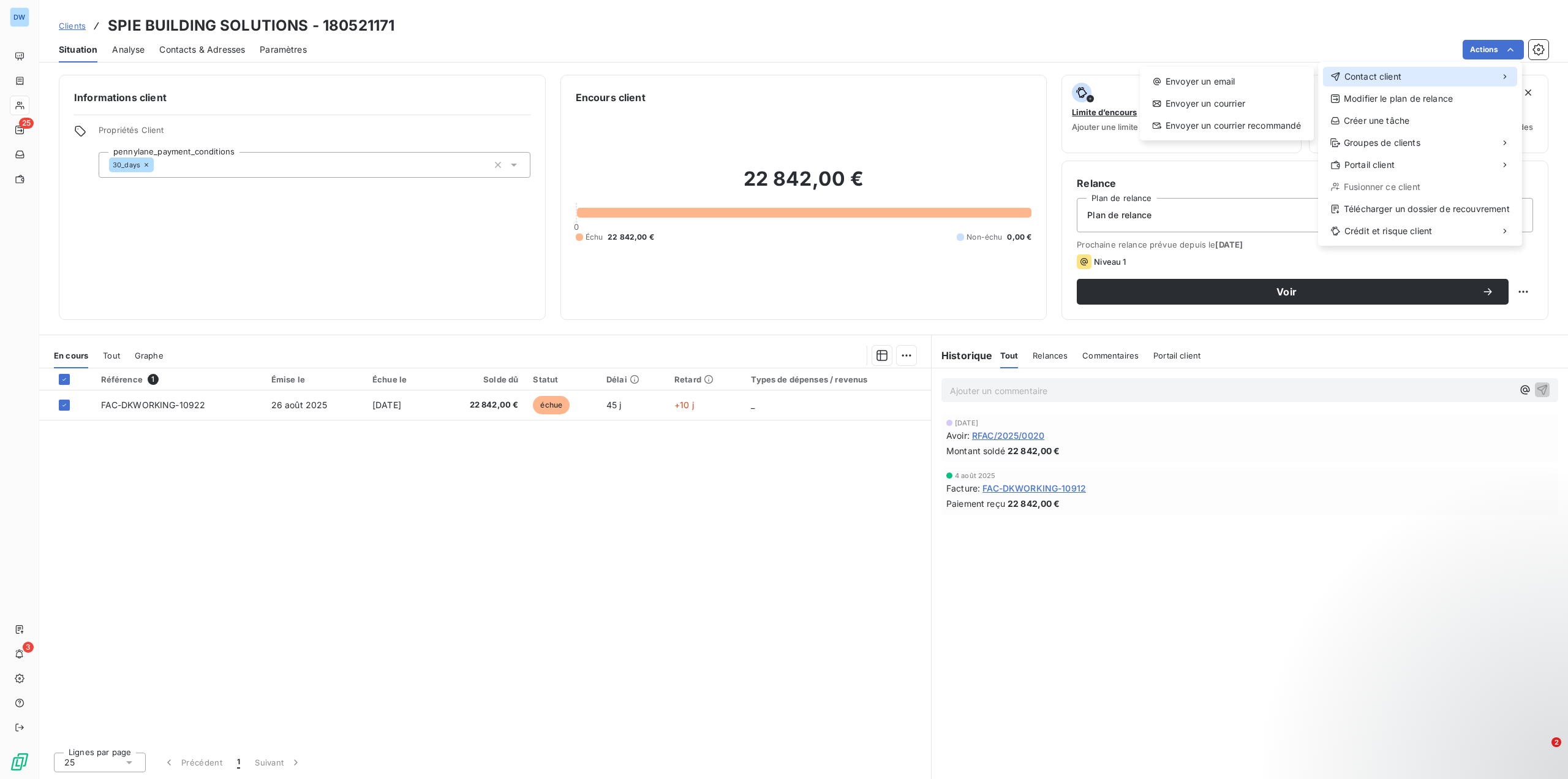
click at [1440, 78] on div "Contact client" at bounding box center [1421, 76] width 194 height 19
click at [1379, 79] on span "Contact client" at bounding box center [1373, 76] width 57 height 12
click at [1246, 76] on div "Envoyer un email" at bounding box center [1227, 81] width 164 height 19
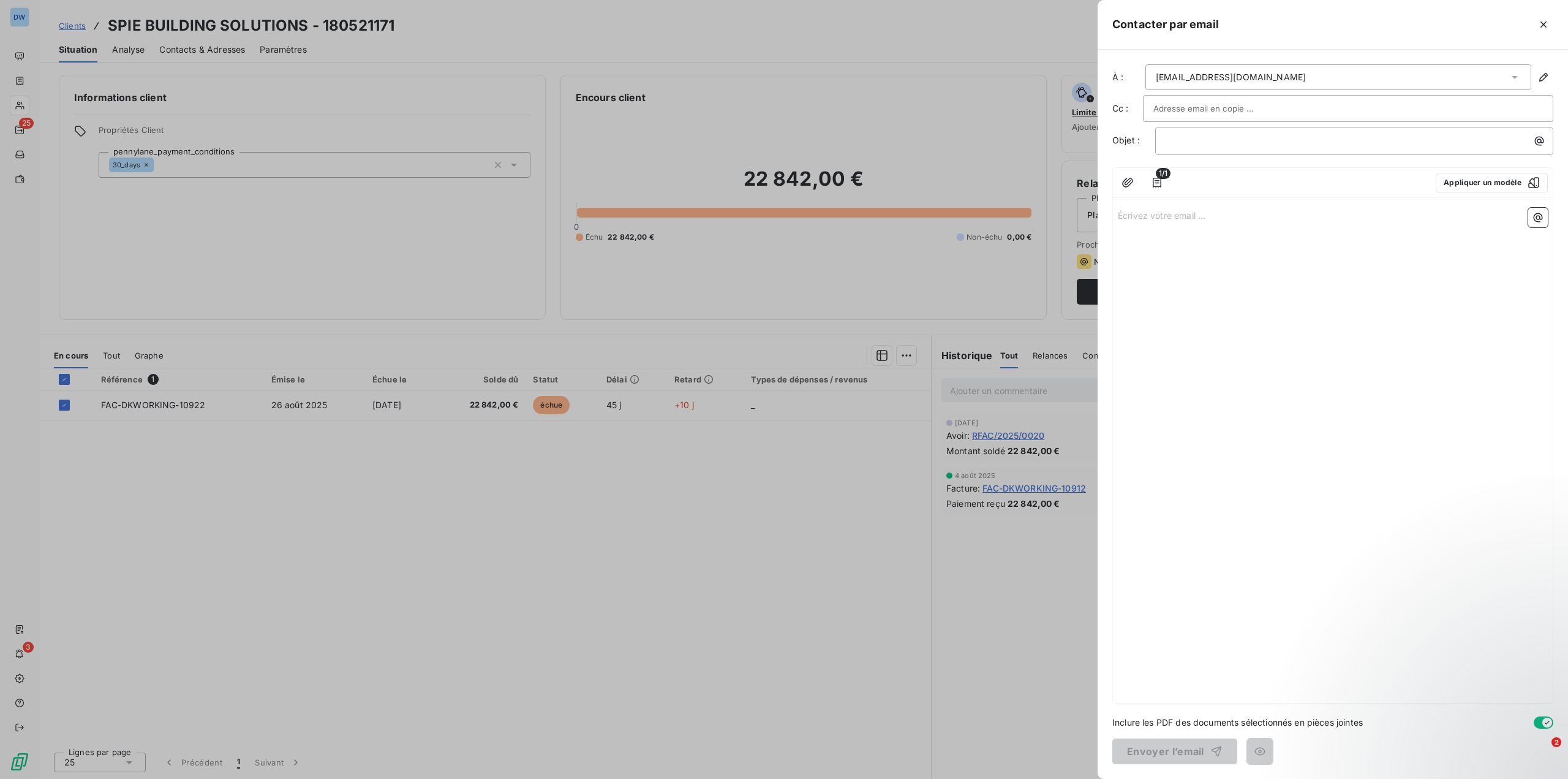
click at [1294, 77] on div "[EMAIL_ADDRESS][DOMAIN_NAME]" at bounding box center [1338, 77] width 386 height 26
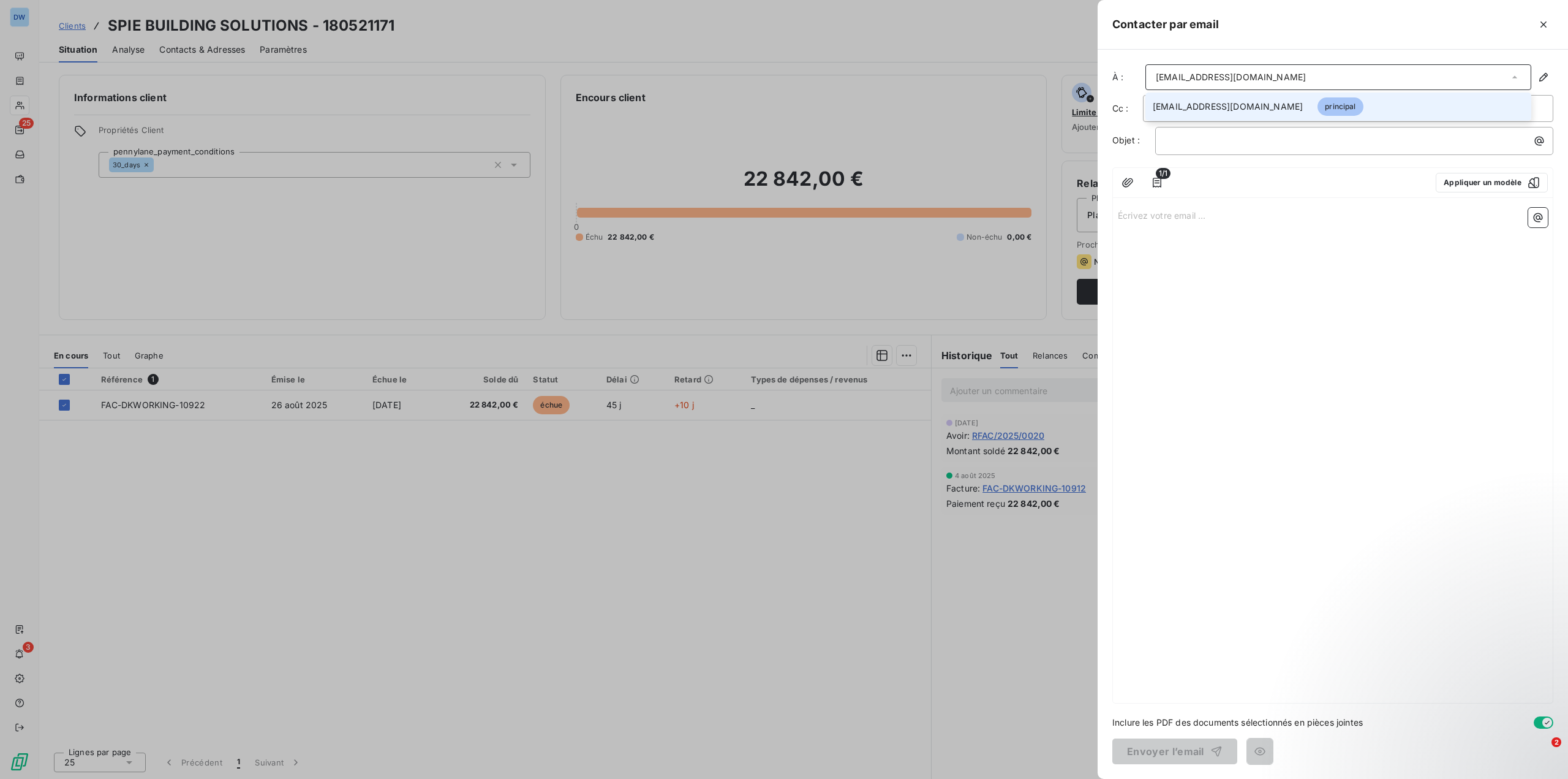
click at [1301, 76] on div "[EMAIL_ADDRESS][DOMAIN_NAME]" at bounding box center [1338, 77] width 386 height 26
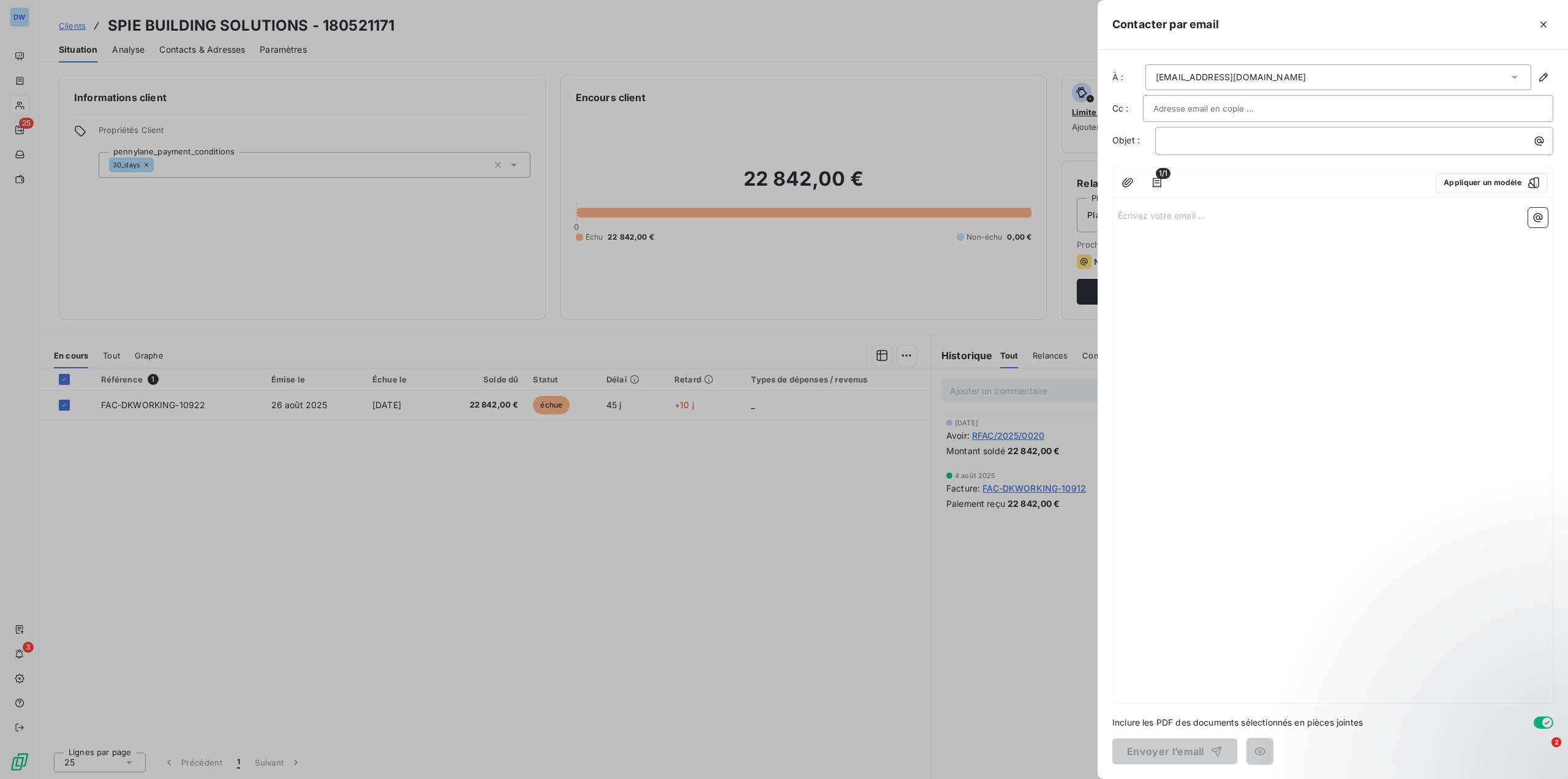
click at [1161, 107] on input "text" at bounding box center [1219, 108] width 132 height 18
paste input "[PERSON_NAME][EMAIL_ADDRESS][DOMAIN_NAME]"
type input "[PERSON_NAME][EMAIL_ADDRESS][DOMAIN_NAME]"
click at [1141, 218] on p "Écrivez votre email ... ﻿" at bounding box center [1333, 215] width 430 height 14
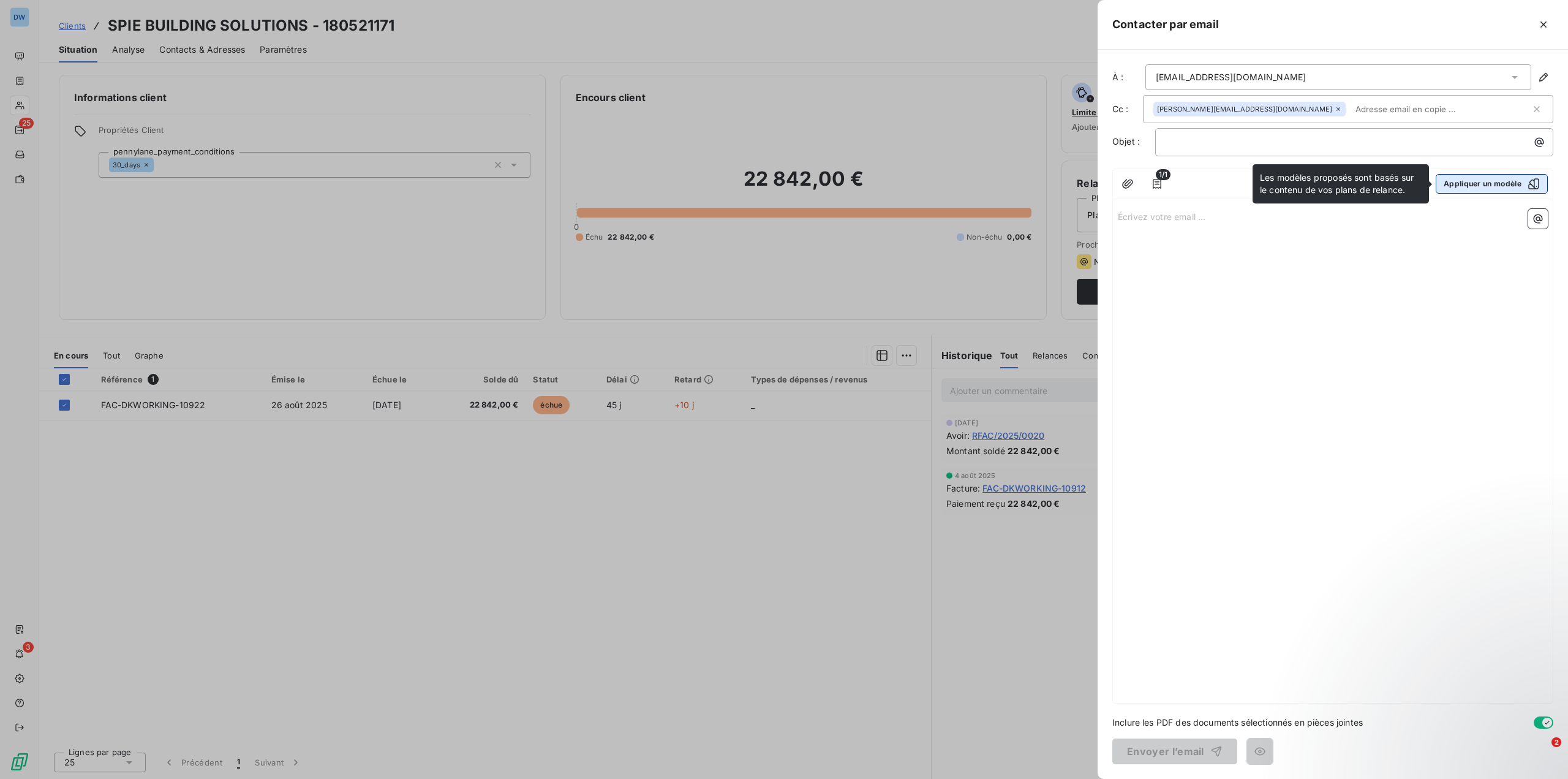
click at [1477, 189] on button "Appliquer un modèle" at bounding box center [1492, 183] width 113 height 19
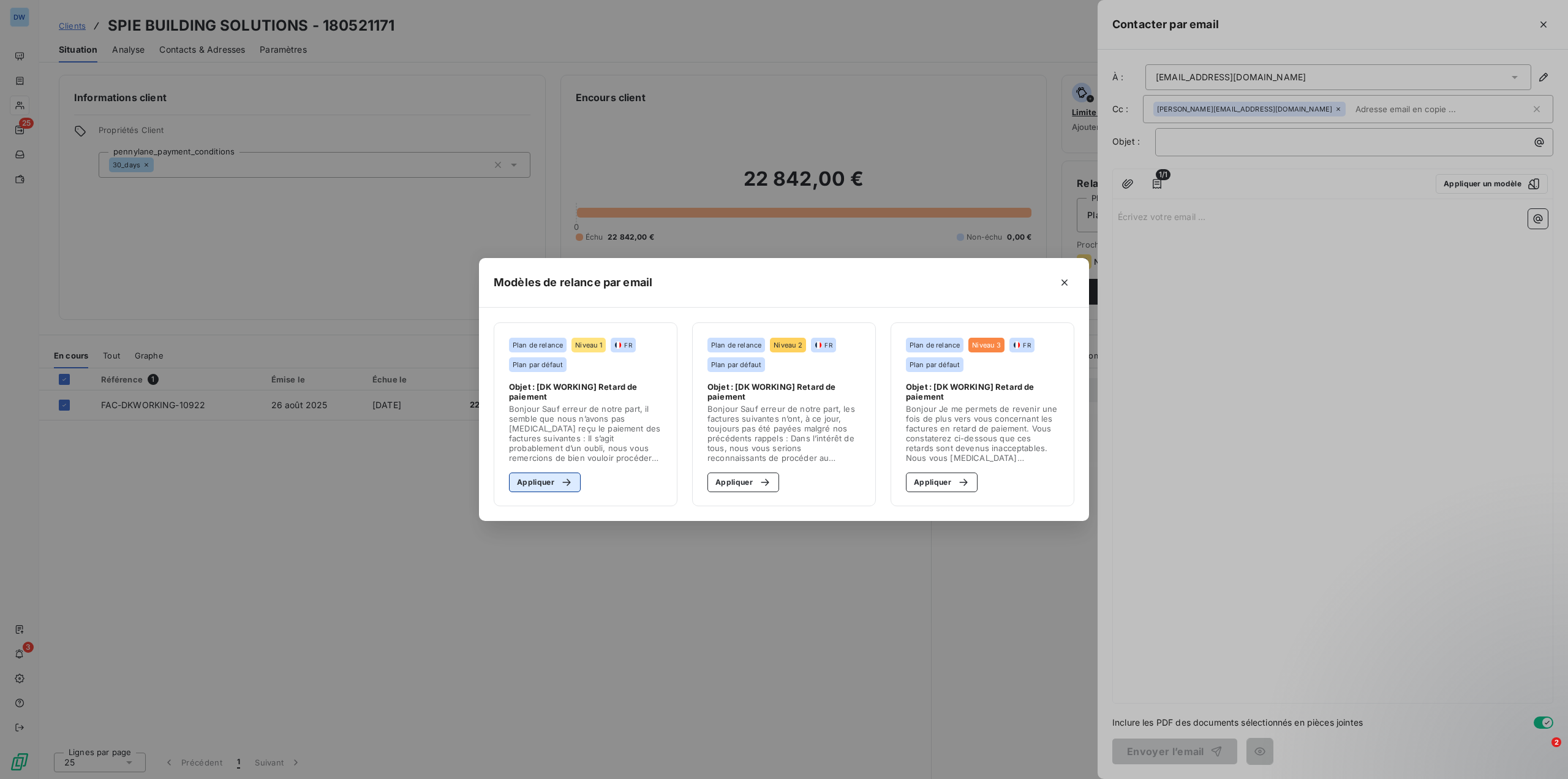
click at [556, 481] on div "button" at bounding box center [564, 481] width 18 height 12
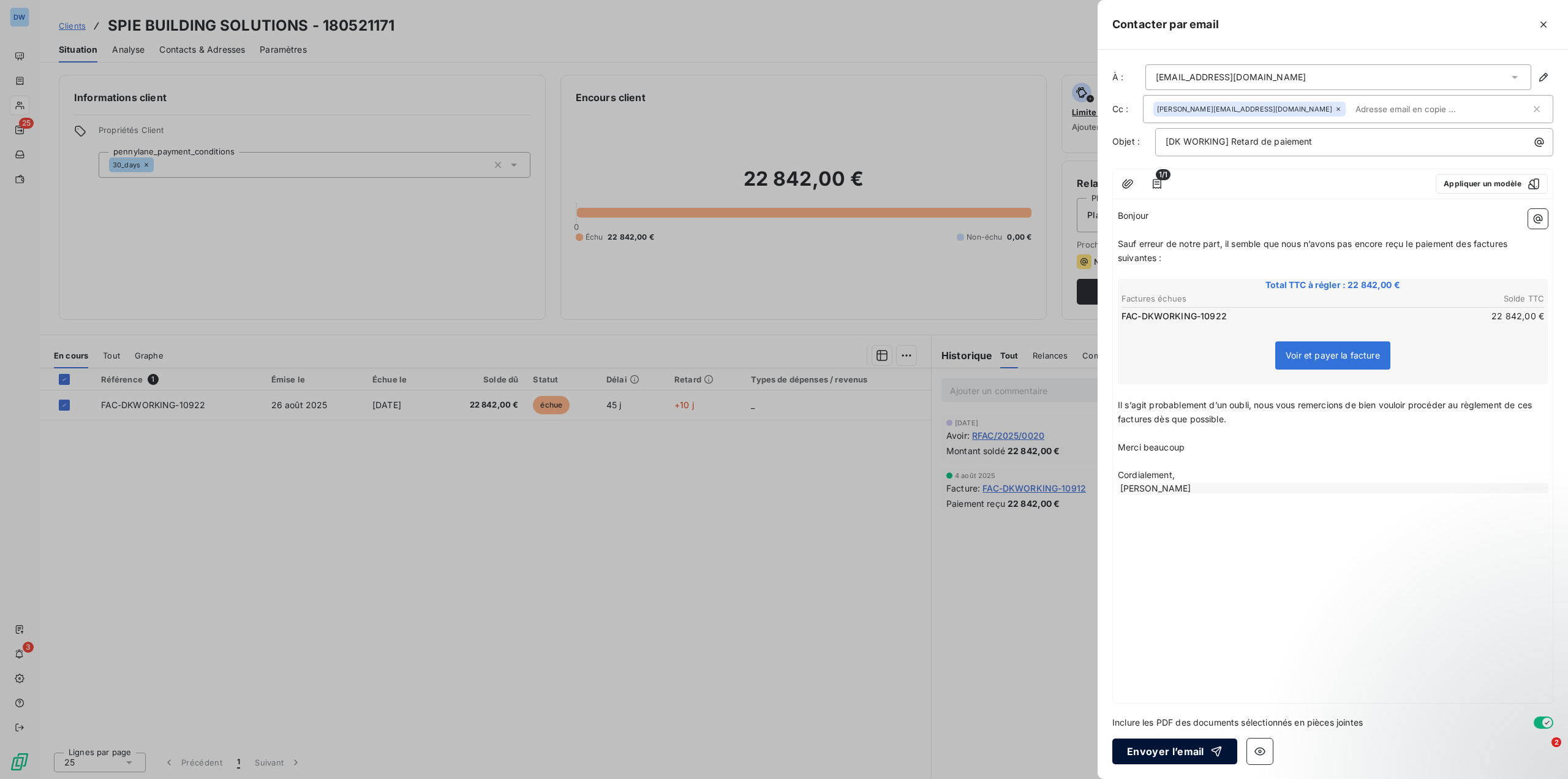
click at [1164, 750] on button "Envoyer l’email" at bounding box center [1175, 752] width 125 height 26
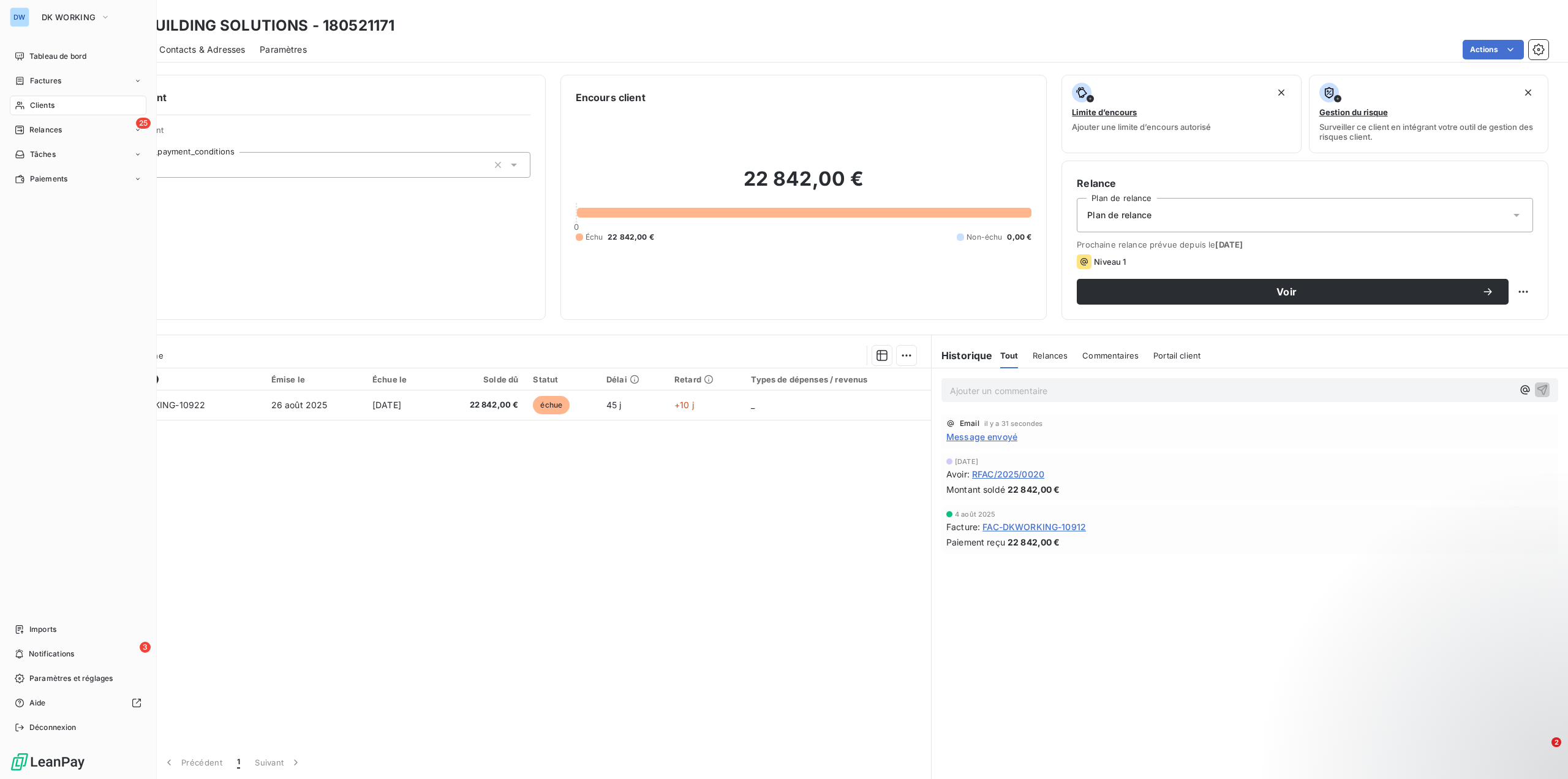
click at [47, 105] on span "Clients" at bounding box center [42, 105] width 25 height 11
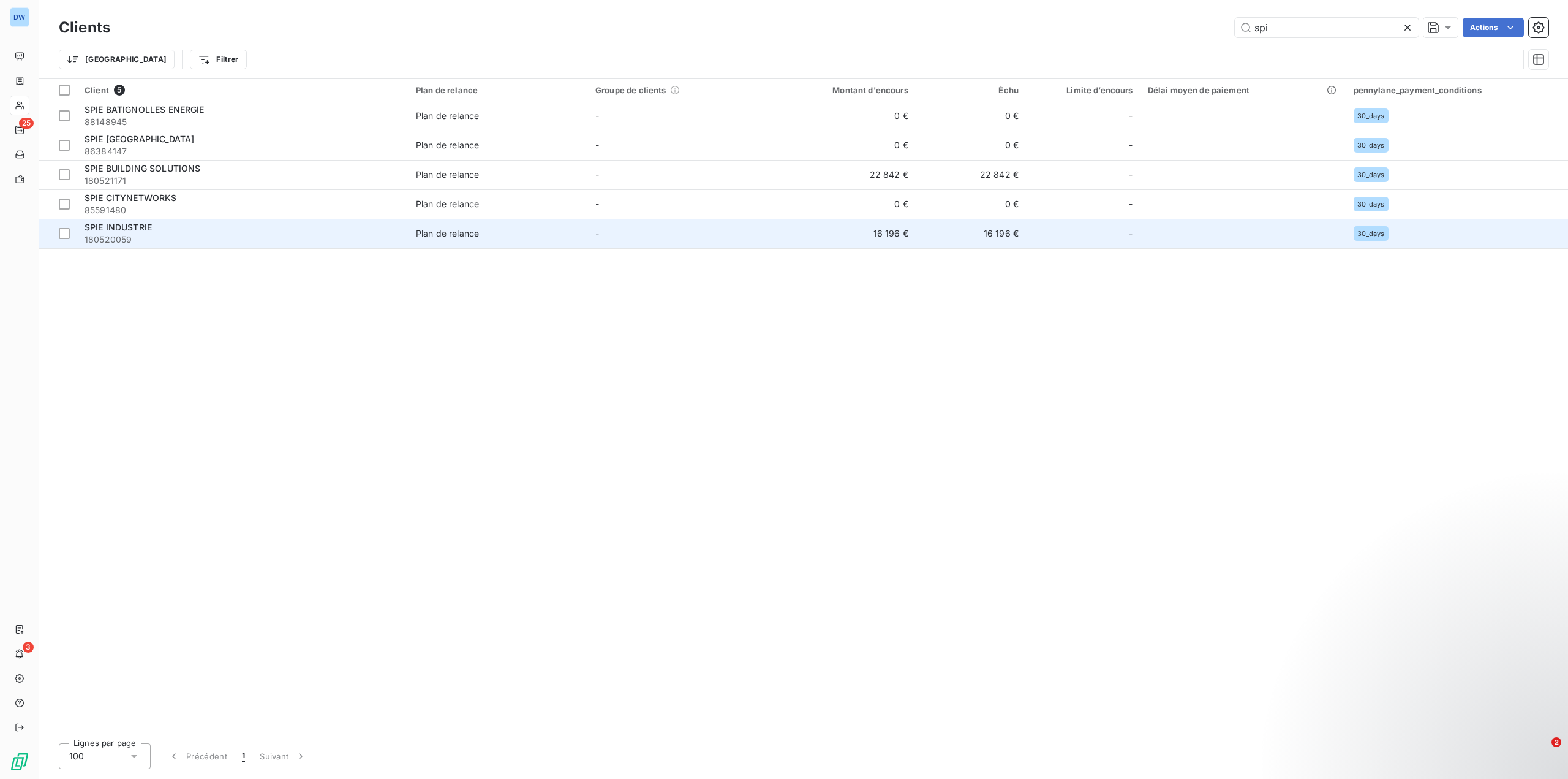
click at [177, 241] on span "180520059" at bounding box center [242, 239] width 317 height 12
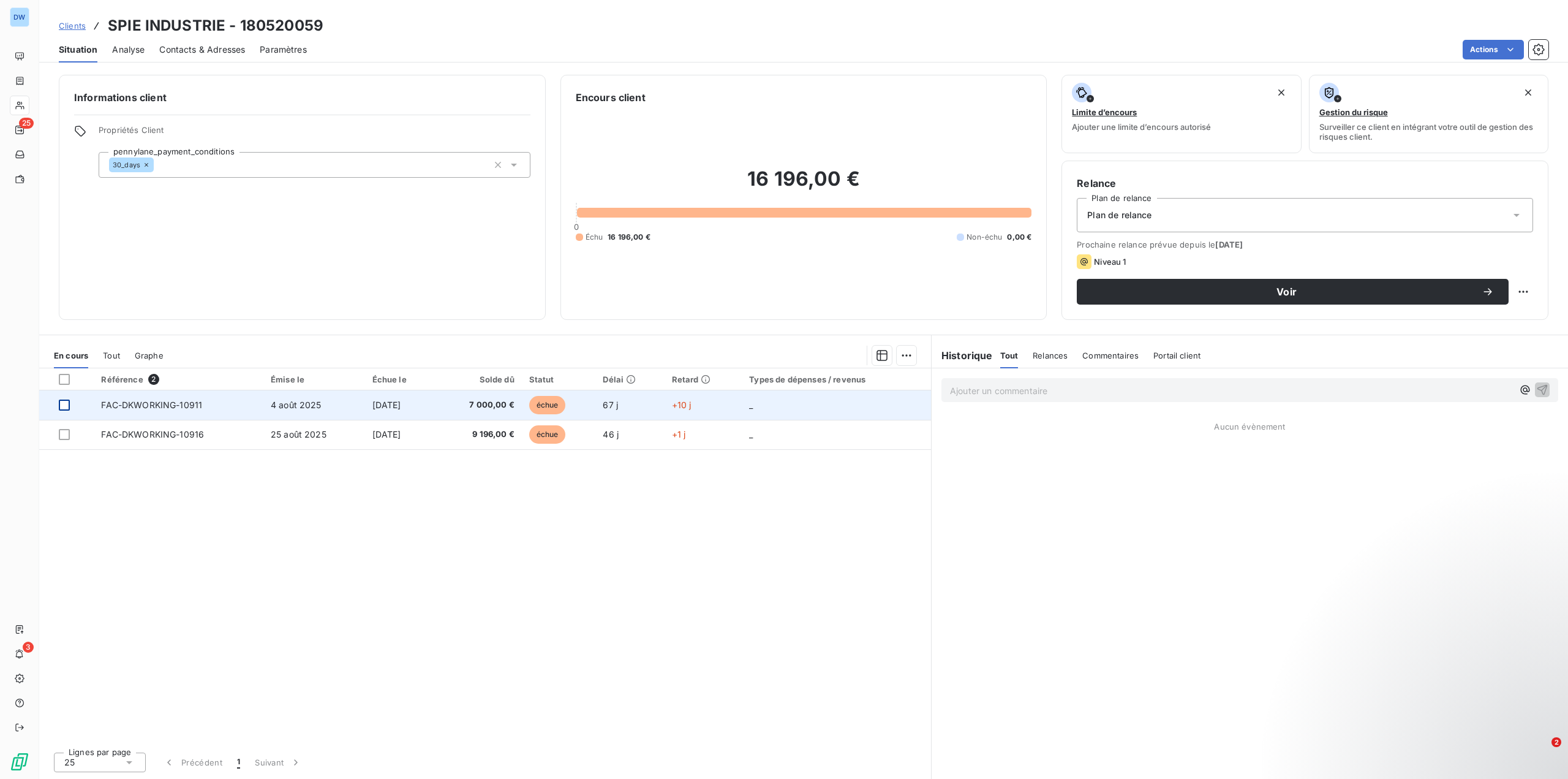
click at [64, 406] on div at bounding box center [64, 406] width 11 height 11
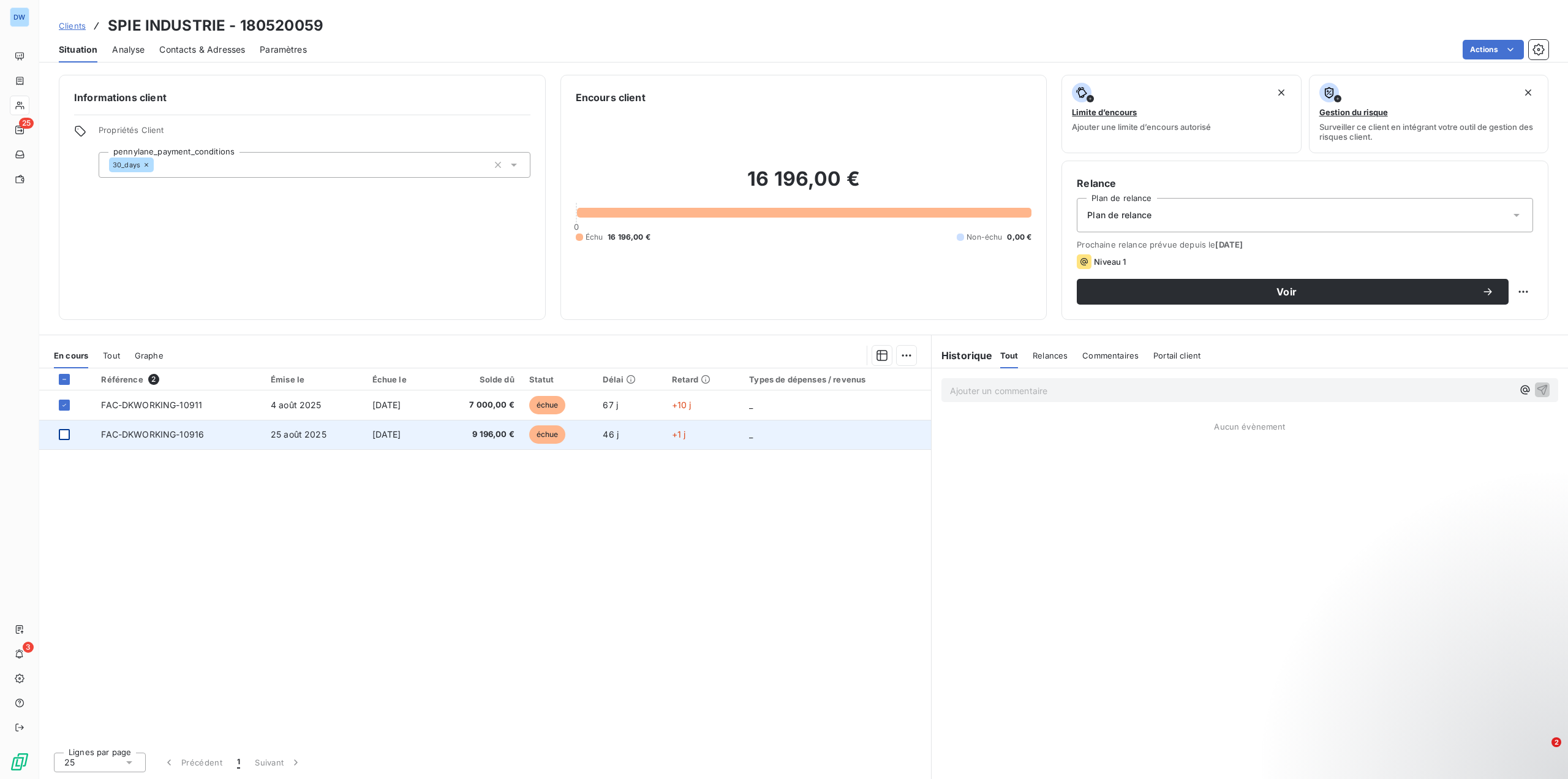
click at [61, 434] on div at bounding box center [64, 435] width 11 height 11
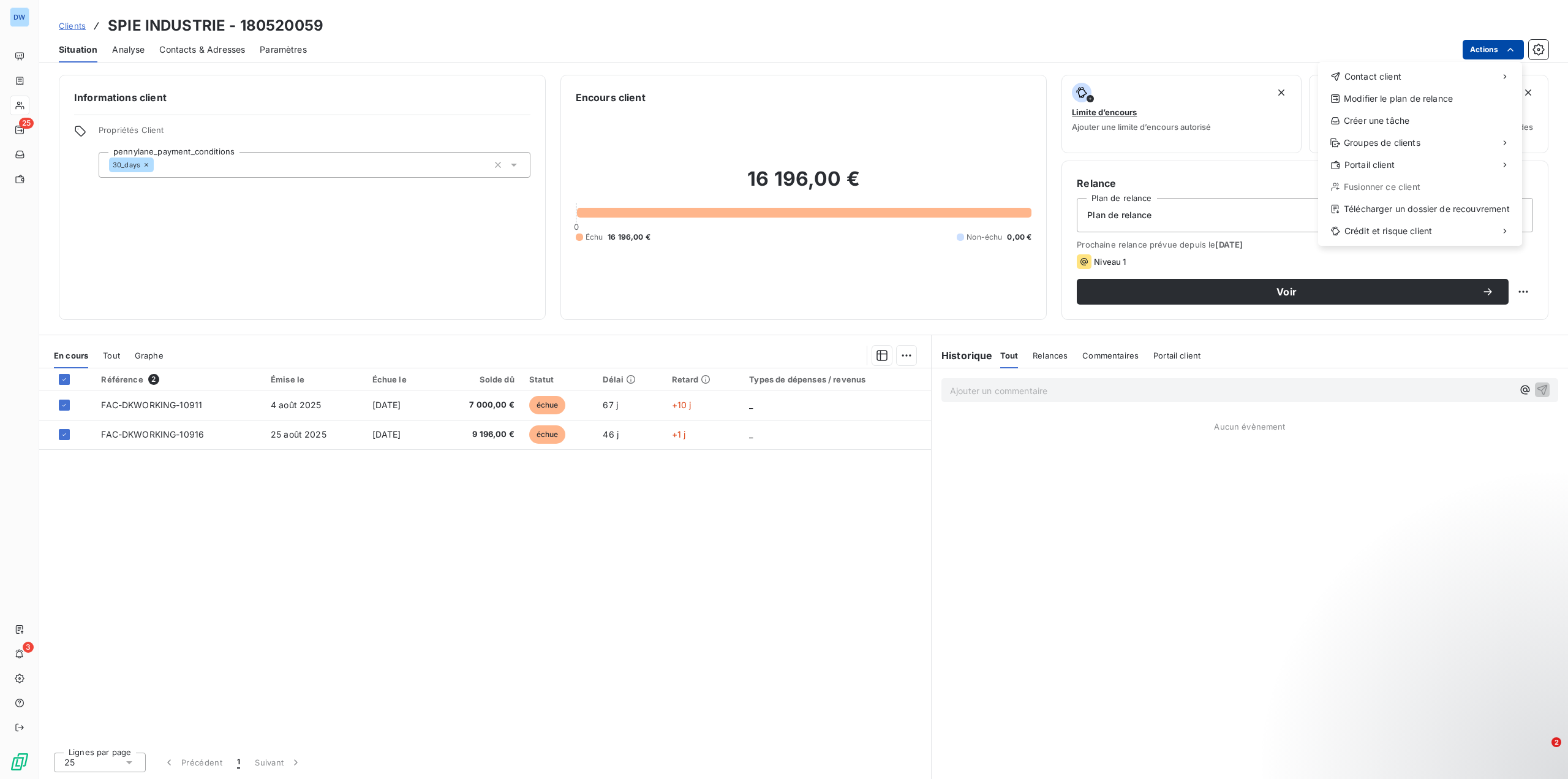
click at [1486, 47] on html "DW 25 3 Clients SPIE INDUSTRIE - 180520059 Situation Analyse Contacts & Adresse…" at bounding box center [784, 389] width 1568 height 779
click at [1411, 72] on div "Contact client" at bounding box center [1421, 76] width 194 height 19
click at [1273, 76] on div "Envoyer un email" at bounding box center [1227, 81] width 164 height 19
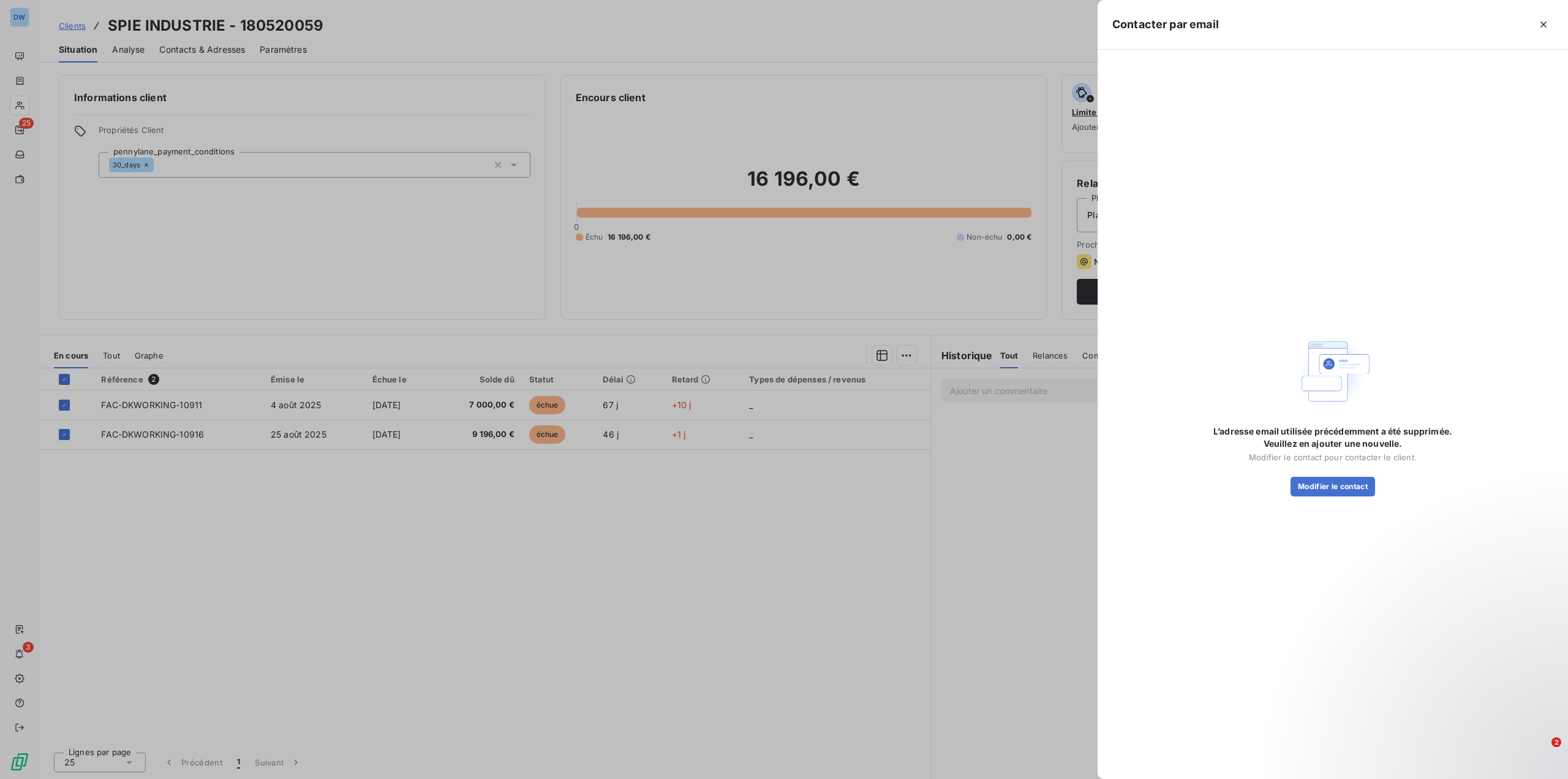
click at [1147, 26] on h5 "Contacter par email" at bounding box center [1165, 24] width 107 height 17
click at [1334, 486] on button "Modifier le contact" at bounding box center [1333, 486] width 84 height 19
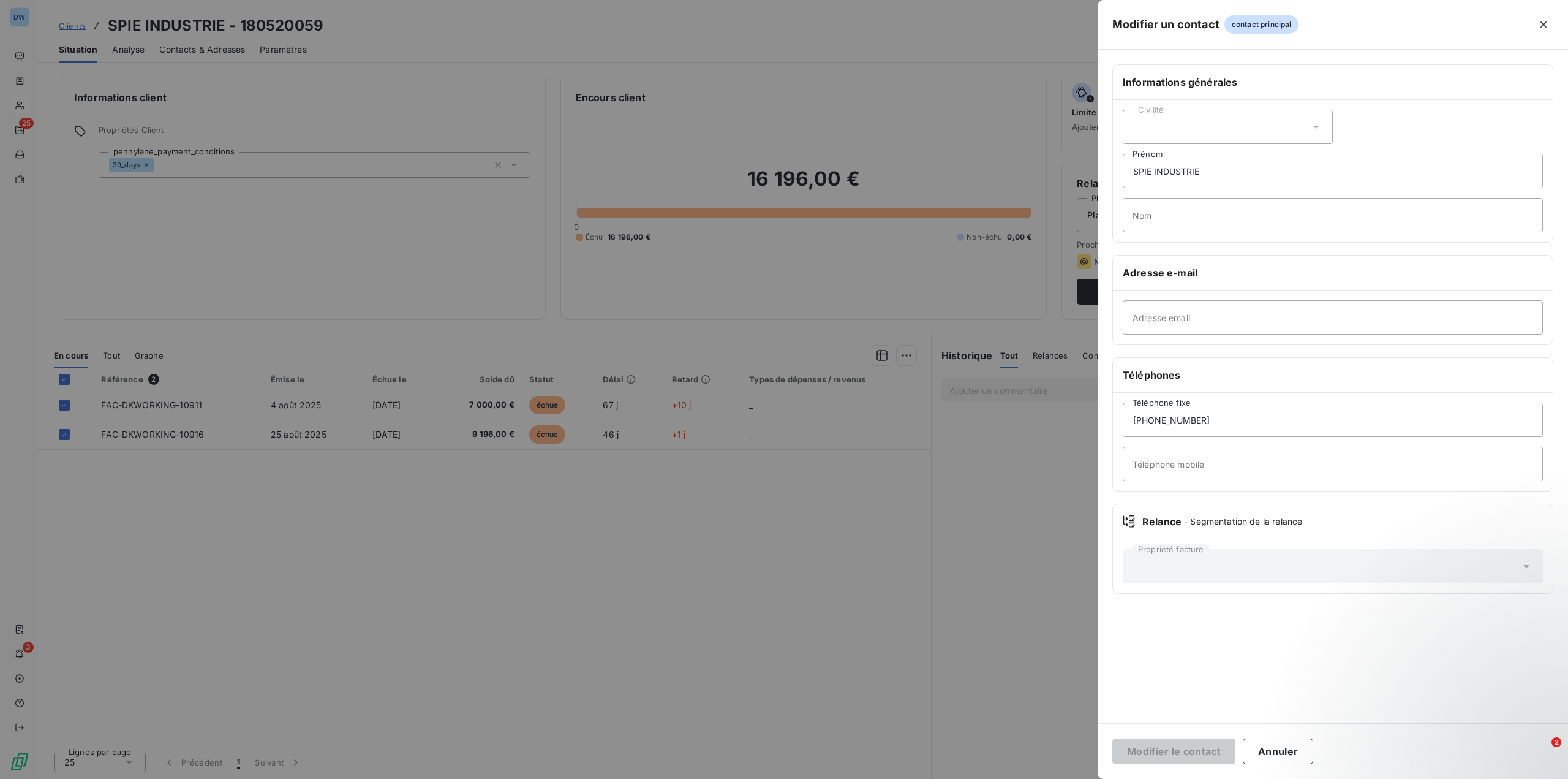
click at [454, 308] on div at bounding box center [784, 389] width 1568 height 779
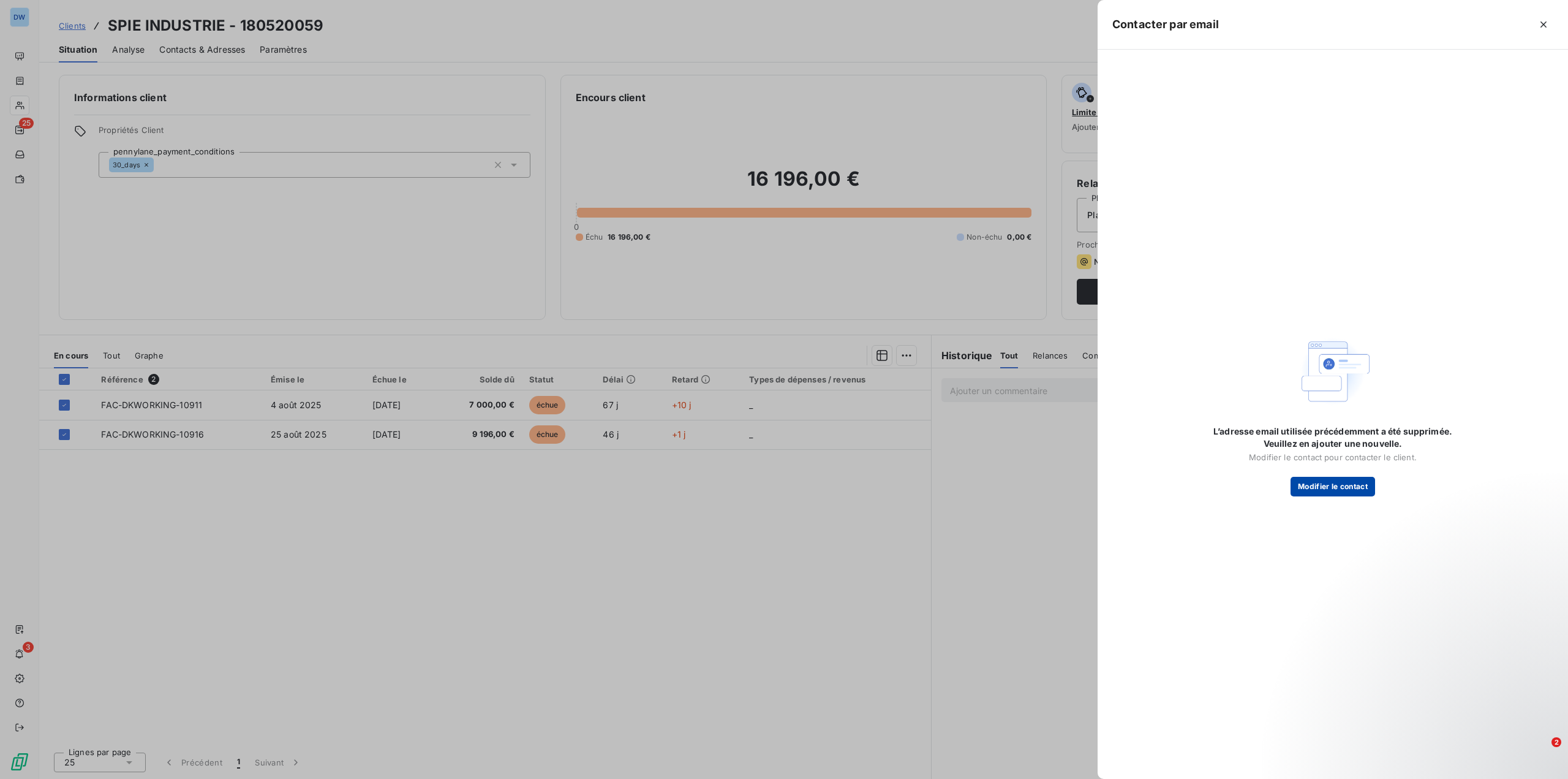
click at [1364, 489] on button "Modifier le contact" at bounding box center [1333, 486] width 84 height 19
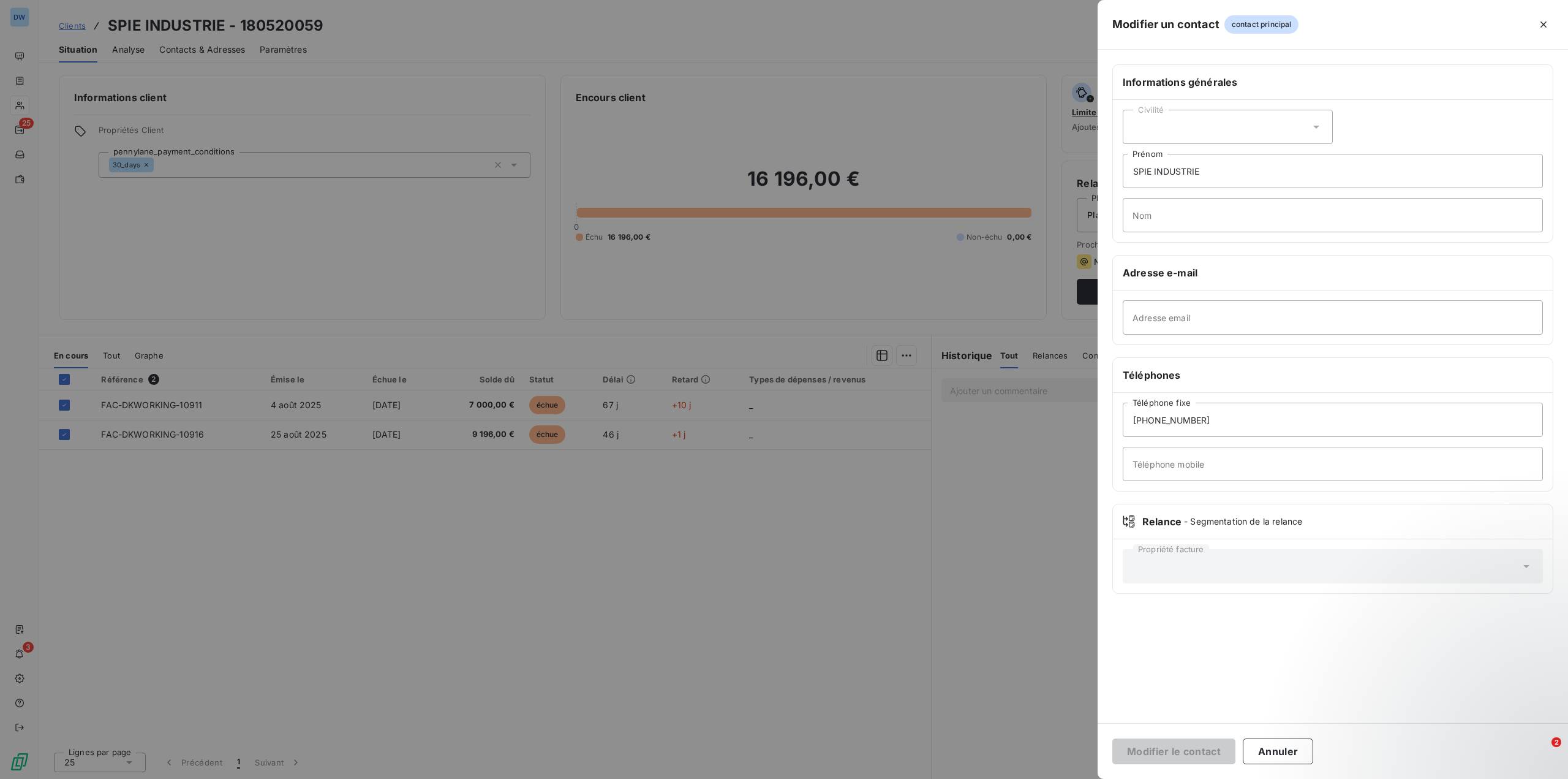
drag, startPoint x: 1165, startPoint y: 218, endPoint x: 1155, endPoint y: 292, distance: 74.7
click at [1155, 287] on div "Adresse e-mail" at bounding box center [1333, 273] width 440 height 35
click at [1155, 314] on input "Adresse email" at bounding box center [1333, 318] width 420 height 35
paste input "[EMAIL_ADDRESS][DOMAIN_NAME]"
type input "[EMAIL_ADDRESS][DOMAIN_NAME]"
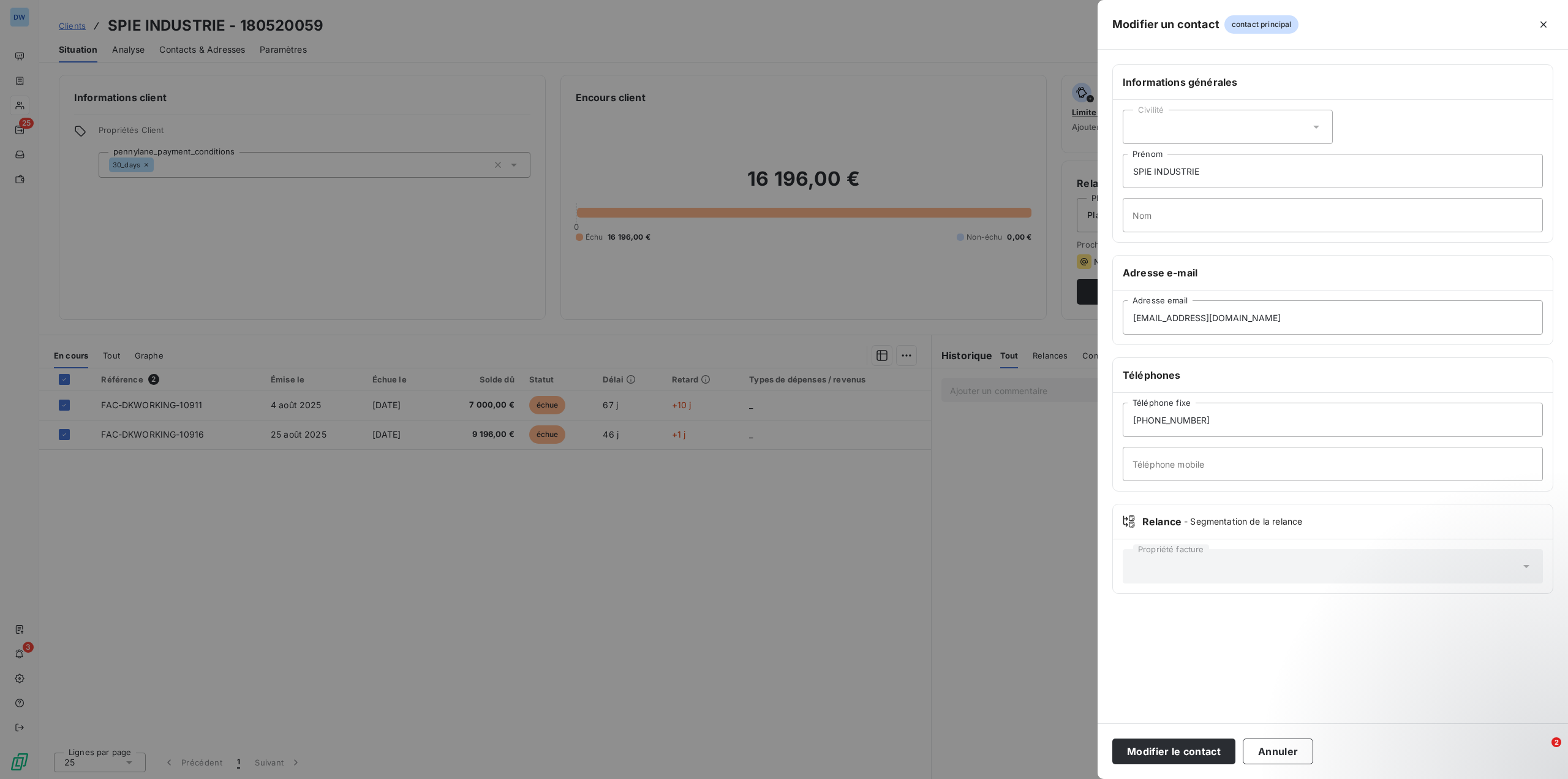
click at [1183, 127] on div "Civilité" at bounding box center [1229, 127] width 210 height 35
click at [1197, 177] on li "Monsieur" at bounding box center [1229, 179] width 210 height 22
click at [1183, 216] on input "Nom" at bounding box center [1333, 215] width 420 height 35
type input "DEVESSIER"
click at [834, 606] on div at bounding box center [784, 389] width 1568 height 779
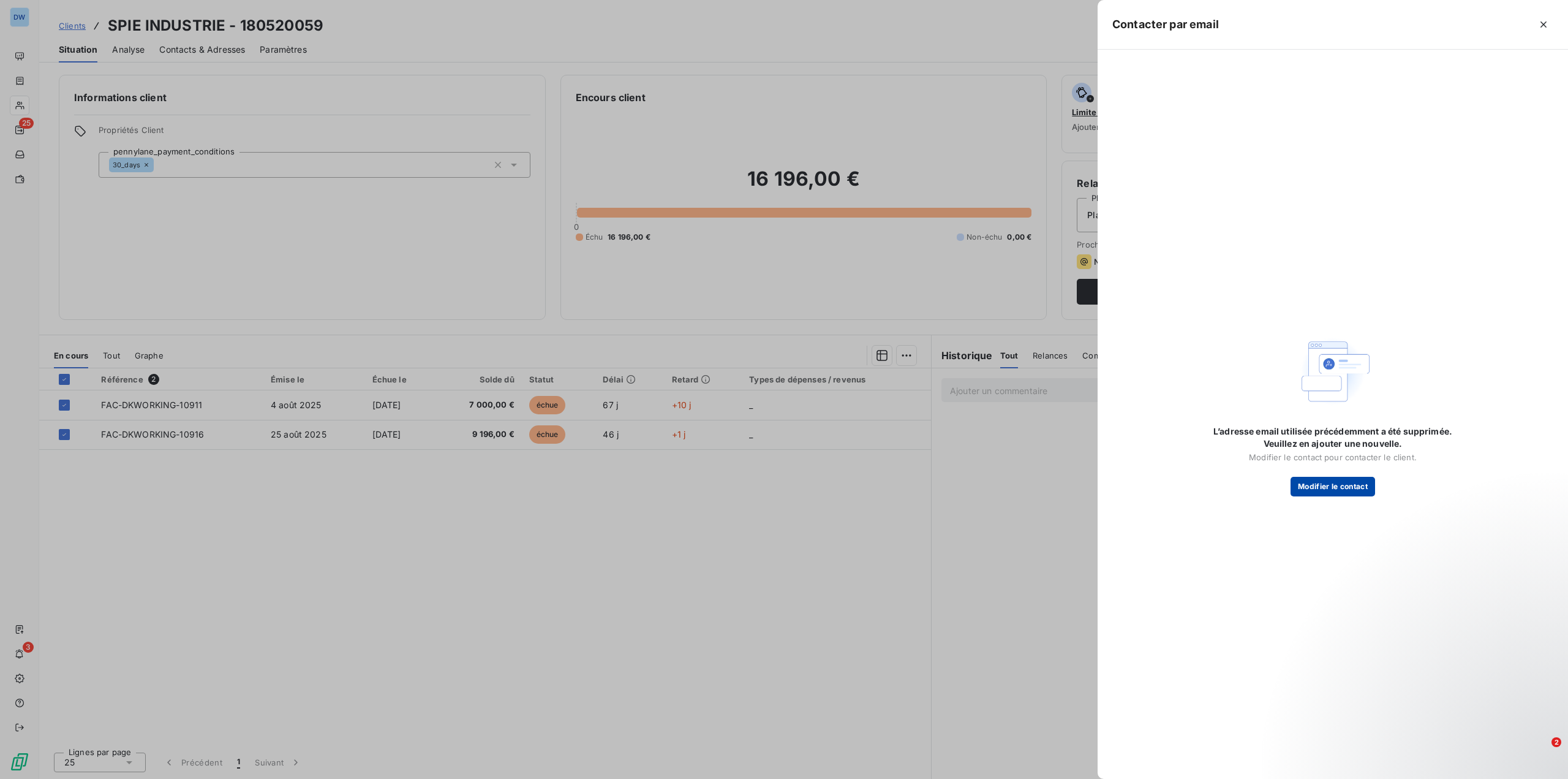
click at [1372, 484] on button "Modifier le contact" at bounding box center [1333, 486] width 84 height 19
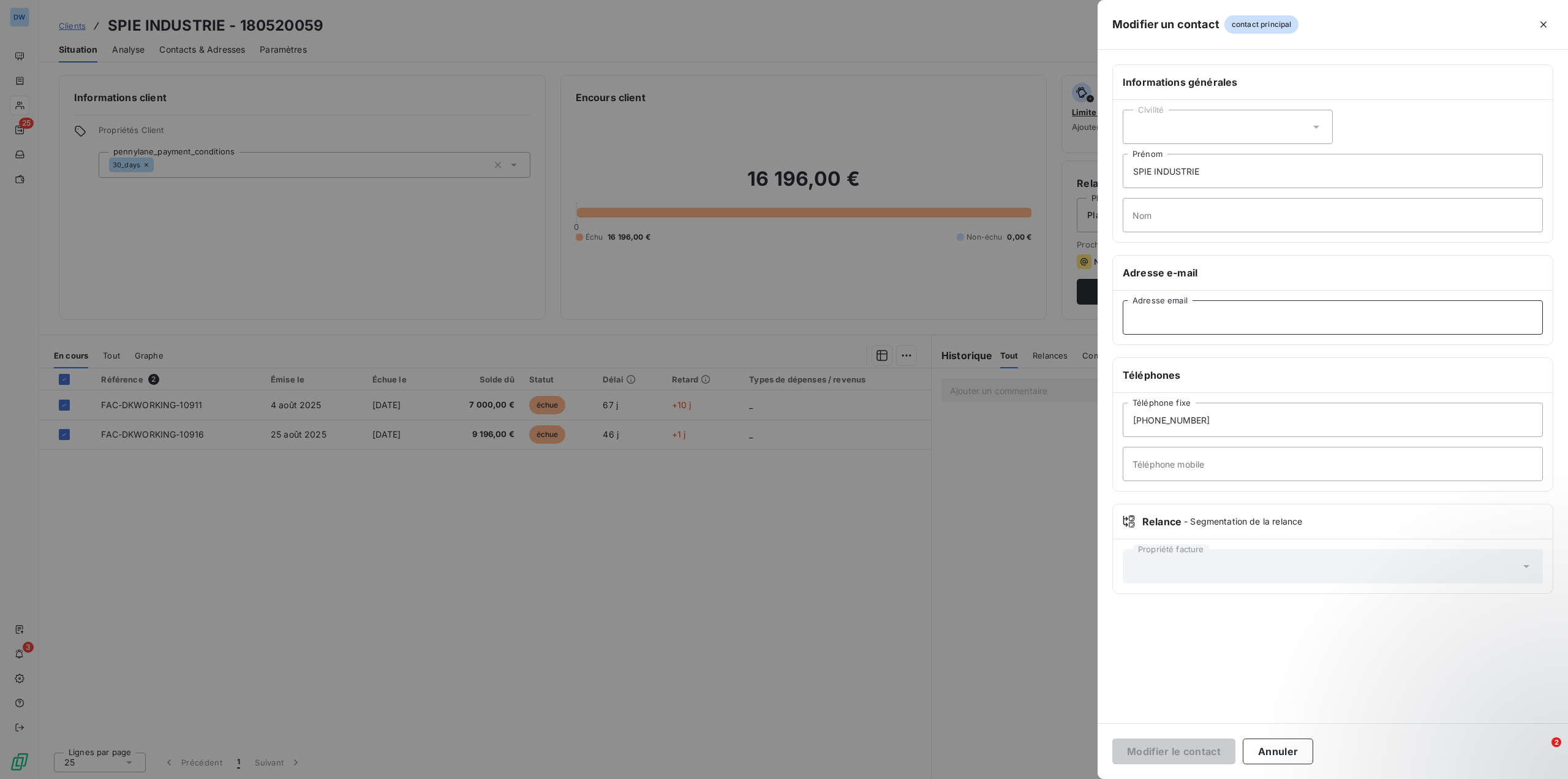
click at [1176, 317] on input "Adresse email" at bounding box center [1333, 318] width 420 height 35
paste input "[EMAIL_ADDRESS][DOMAIN_NAME]"
type input "[EMAIL_ADDRESS][DOMAIN_NAME]"
click at [1148, 123] on div "Civilité" at bounding box center [1229, 127] width 210 height 35
click at [1176, 179] on span "Monsieur" at bounding box center [1165, 179] width 37 height 12
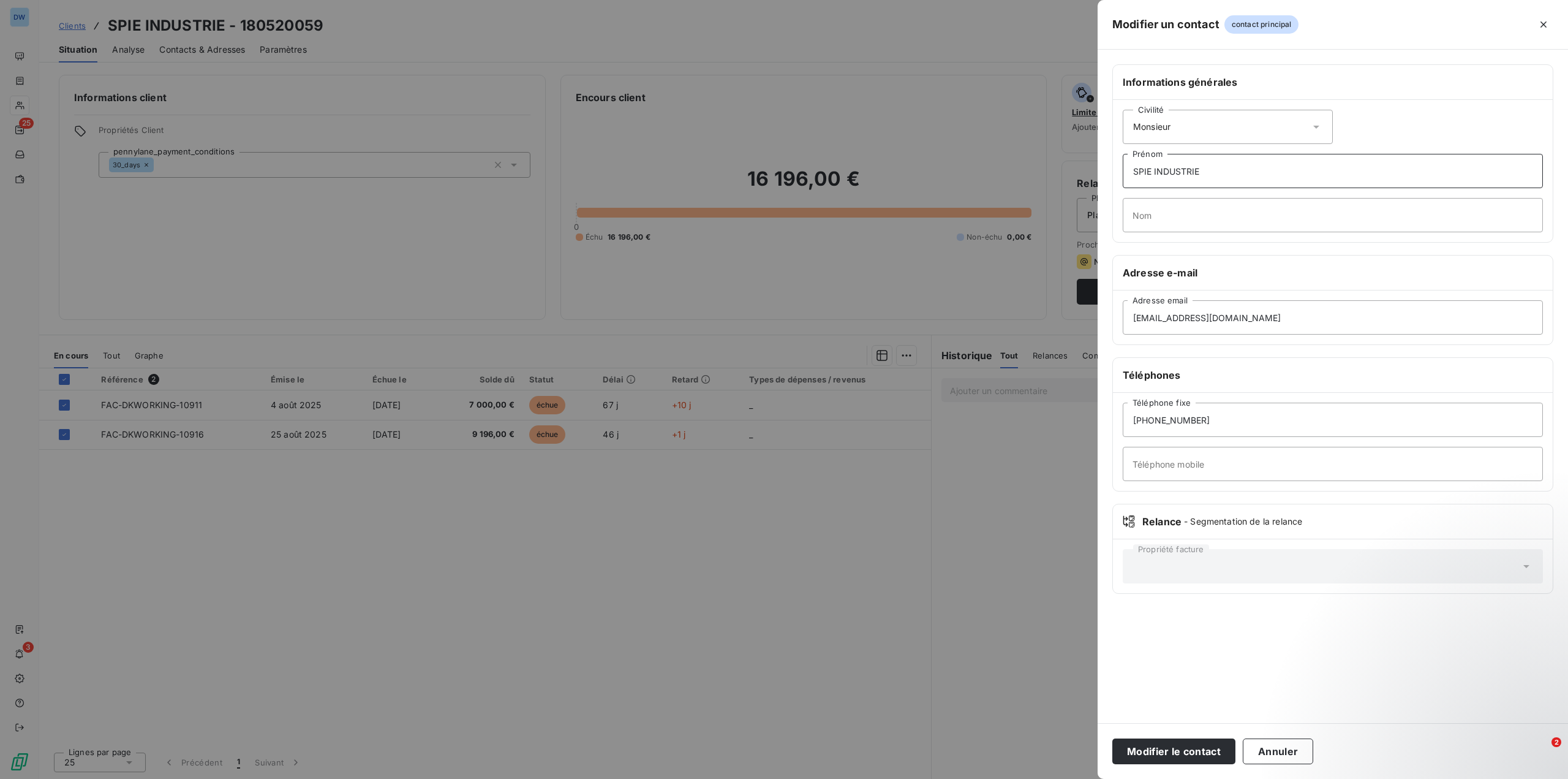
drag, startPoint x: 1208, startPoint y: 168, endPoint x: 1006, endPoint y: 166, distance: 202.0
click at [1017, 779] on div "Modifier un contact contact principal Informations générales Civilité Monsieur …" at bounding box center [784, 779] width 1568 height 0
type input "DEVESSIER"
click at [1294, 380] on h6 "Téléphones" at bounding box center [1333, 375] width 420 height 15
click at [1174, 756] on button "Modifier le contact" at bounding box center [1174, 752] width 124 height 26
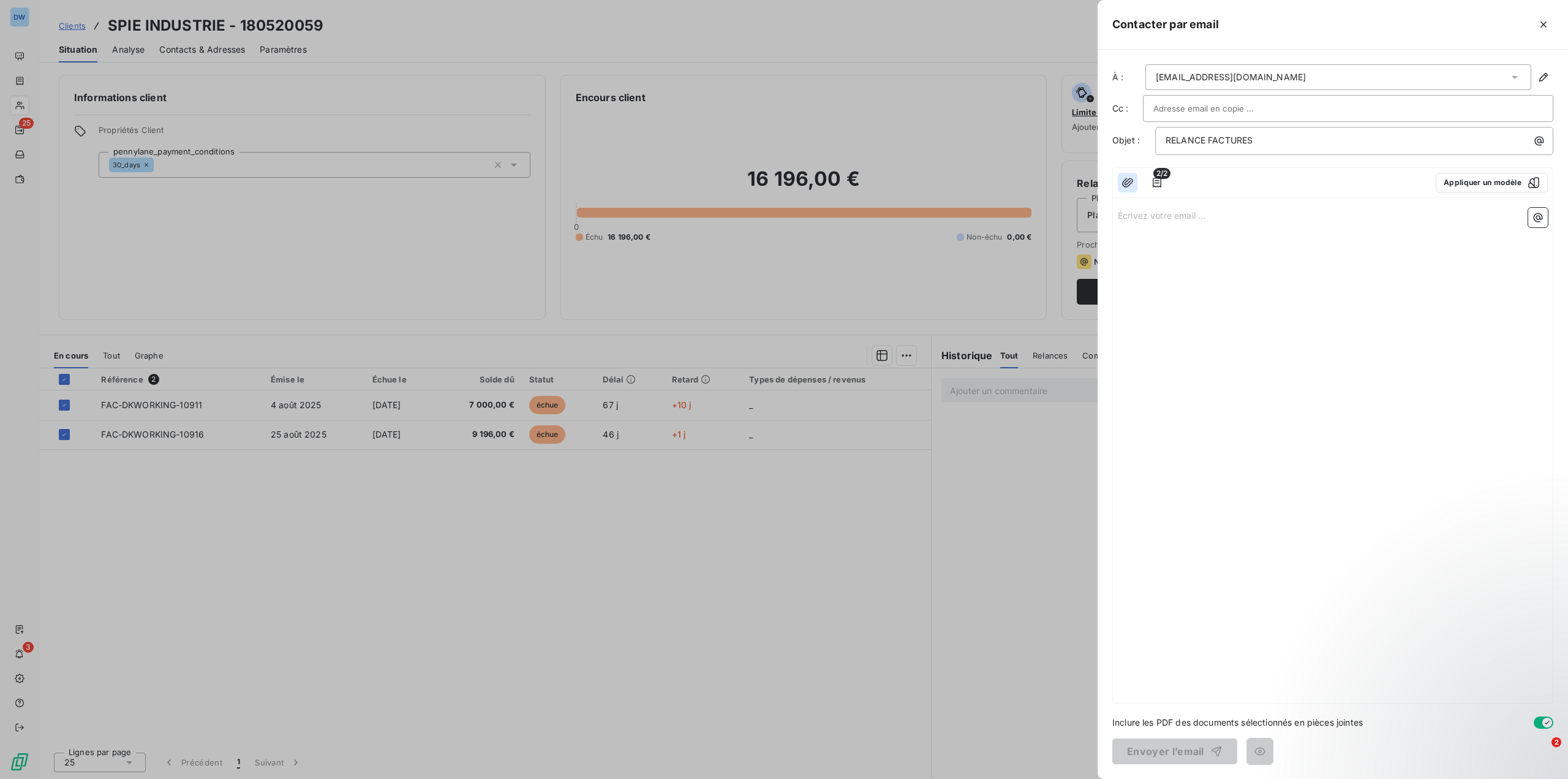
click at [1134, 183] on button "button" at bounding box center [1127, 182] width 19 height 19
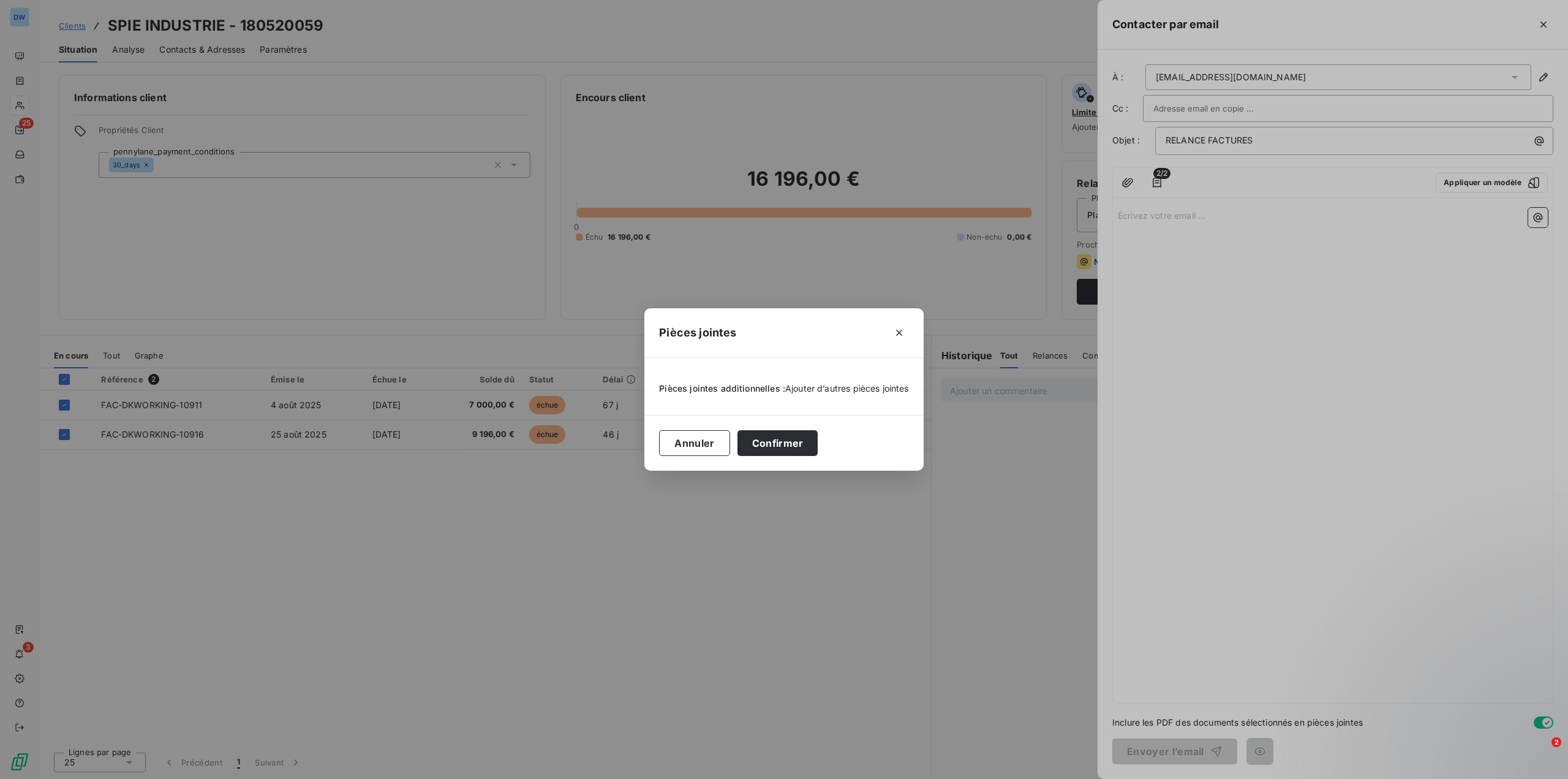
click at [841, 389] on span "Ajouter d’autres pièces jointes" at bounding box center [847, 388] width 124 height 10
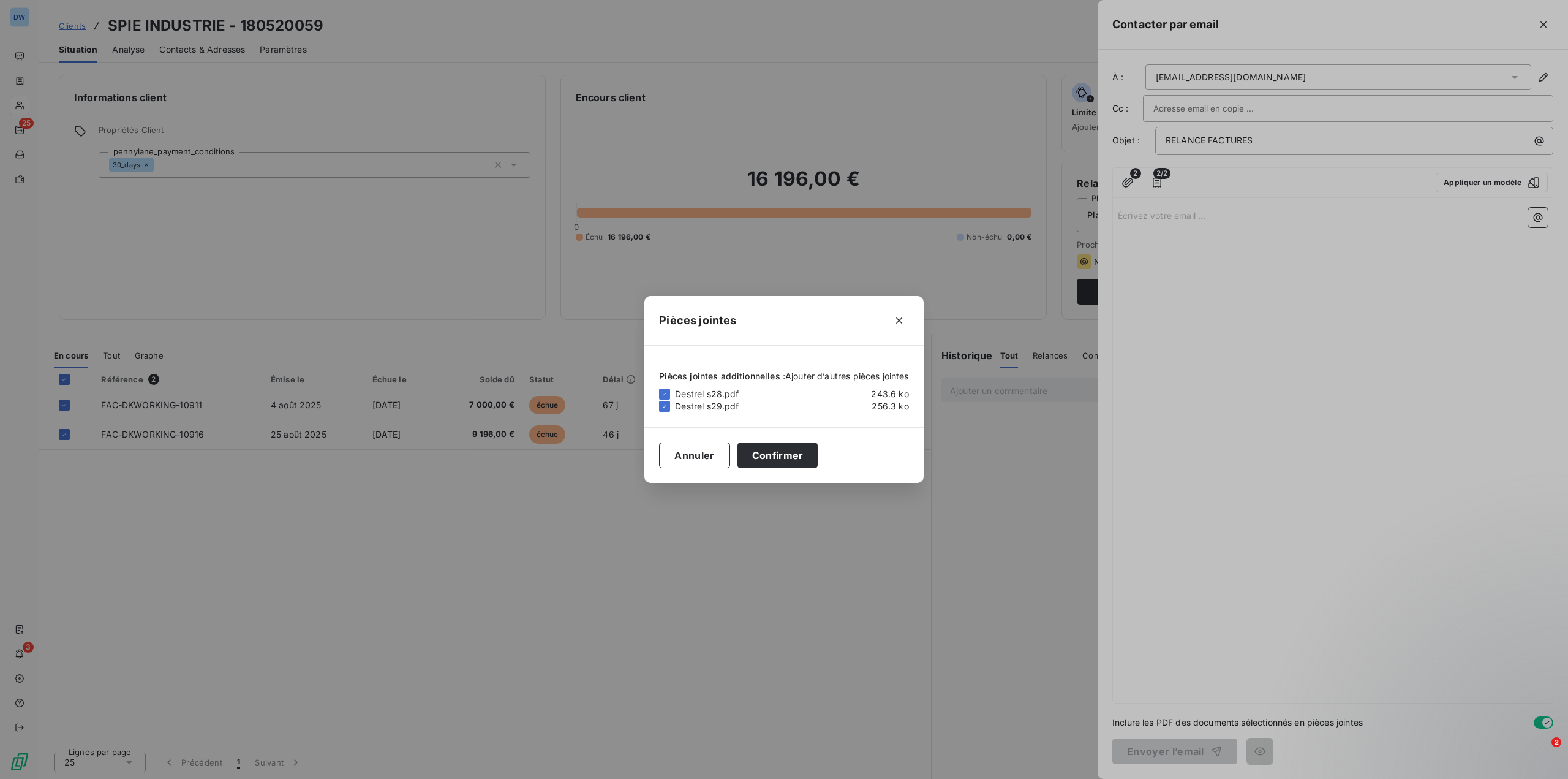
click at [880, 375] on span "Ajouter d’autres pièces jointes" at bounding box center [847, 375] width 124 height 10
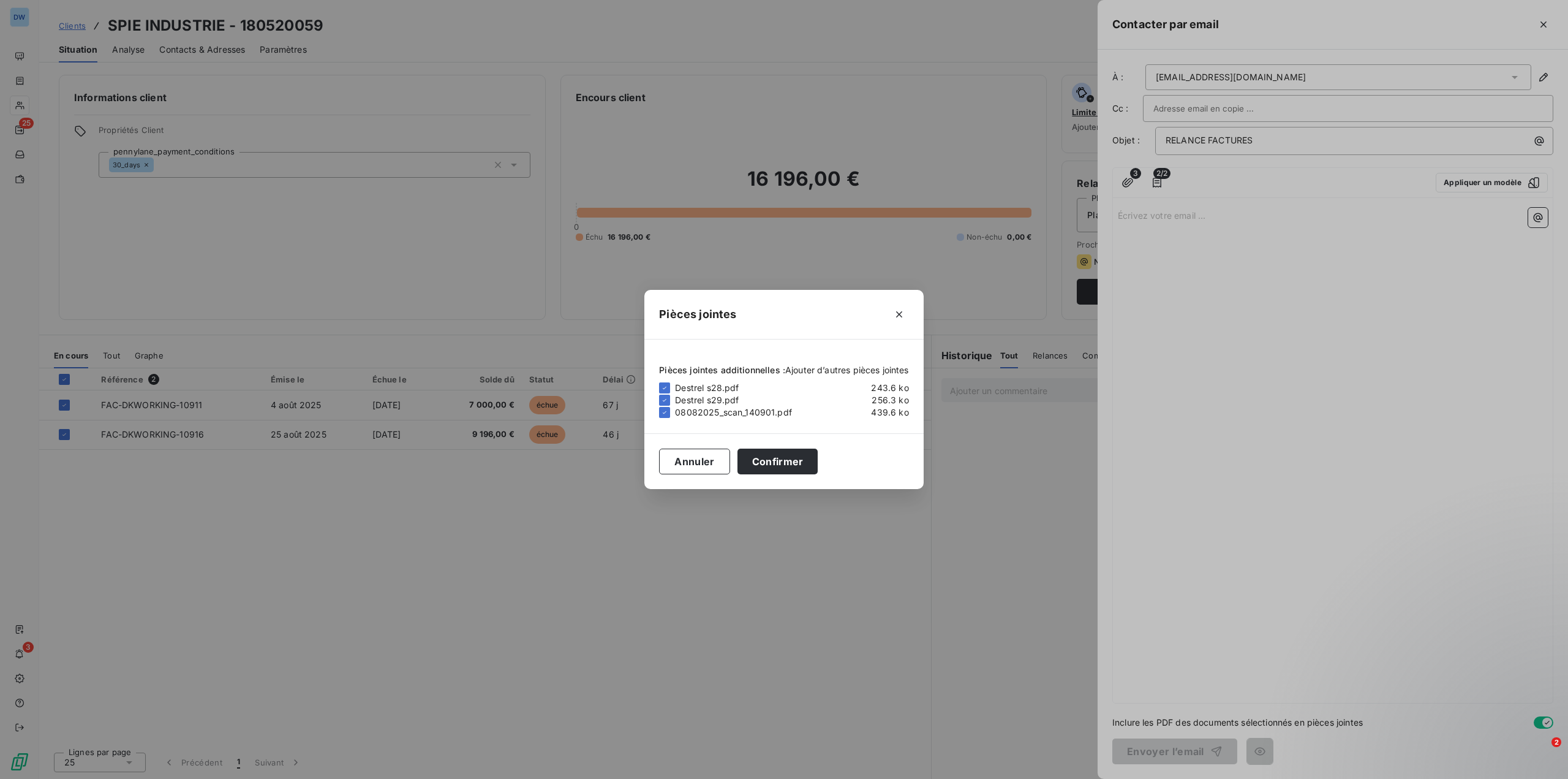
click at [856, 370] on span "Ajouter d’autres pièces jointes" at bounding box center [847, 369] width 124 height 10
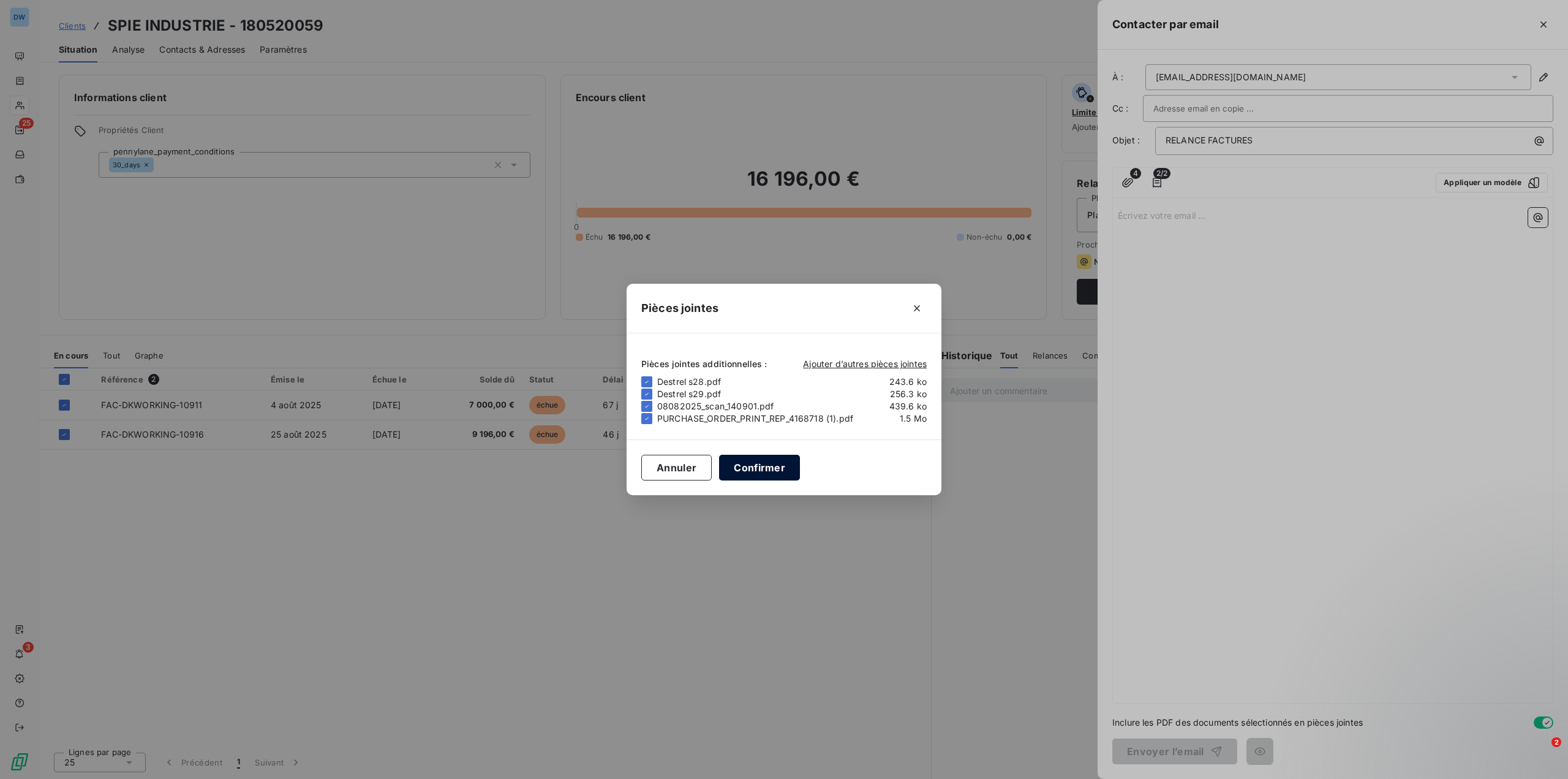
click at [781, 469] on button "Confirmer" at bounding box center [759, 468] width 81 height 26
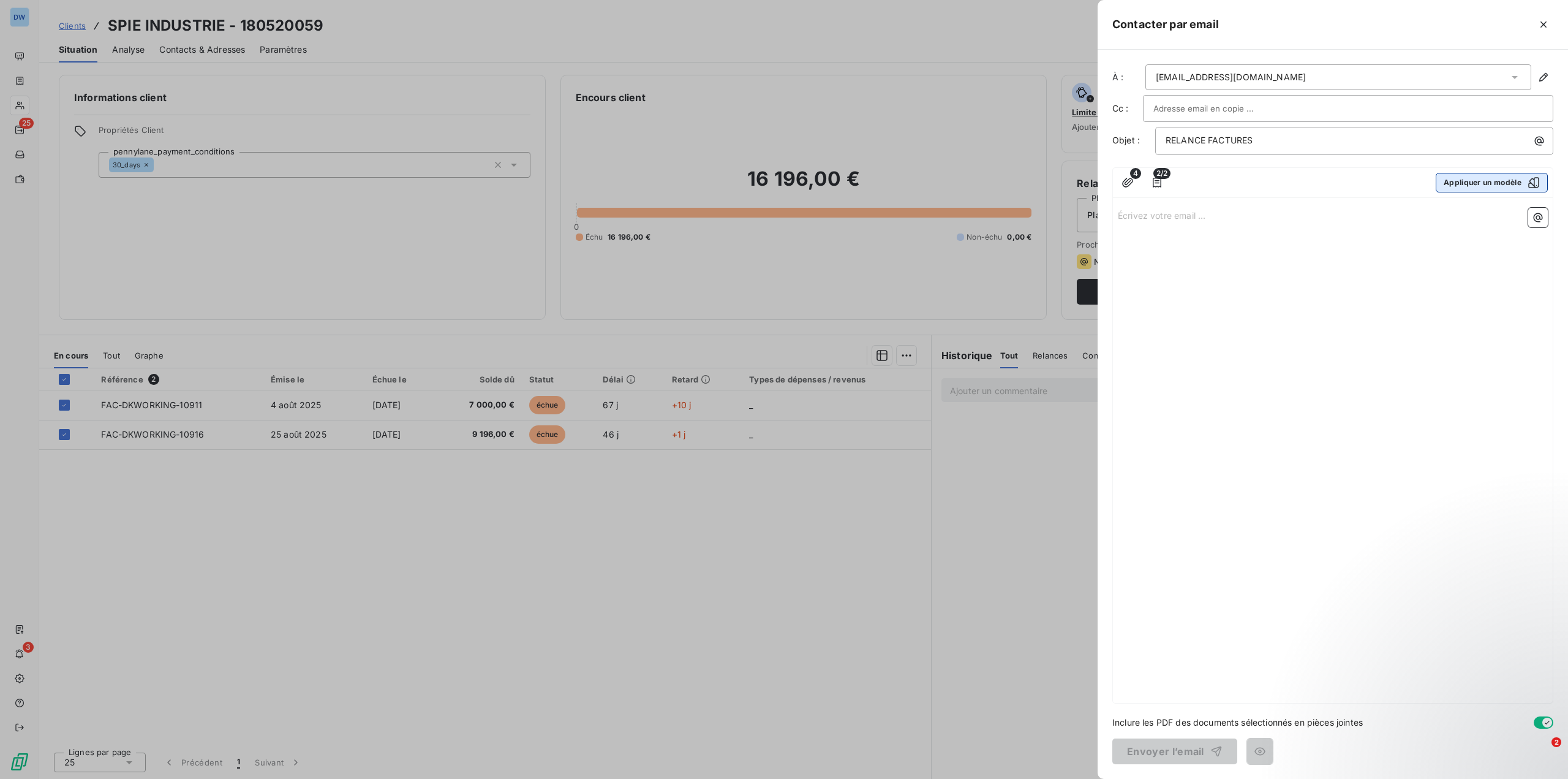
click at [1488, 189] on button "Appliquer un modèle" at bounding box center [1492, 182] width 113 height 19
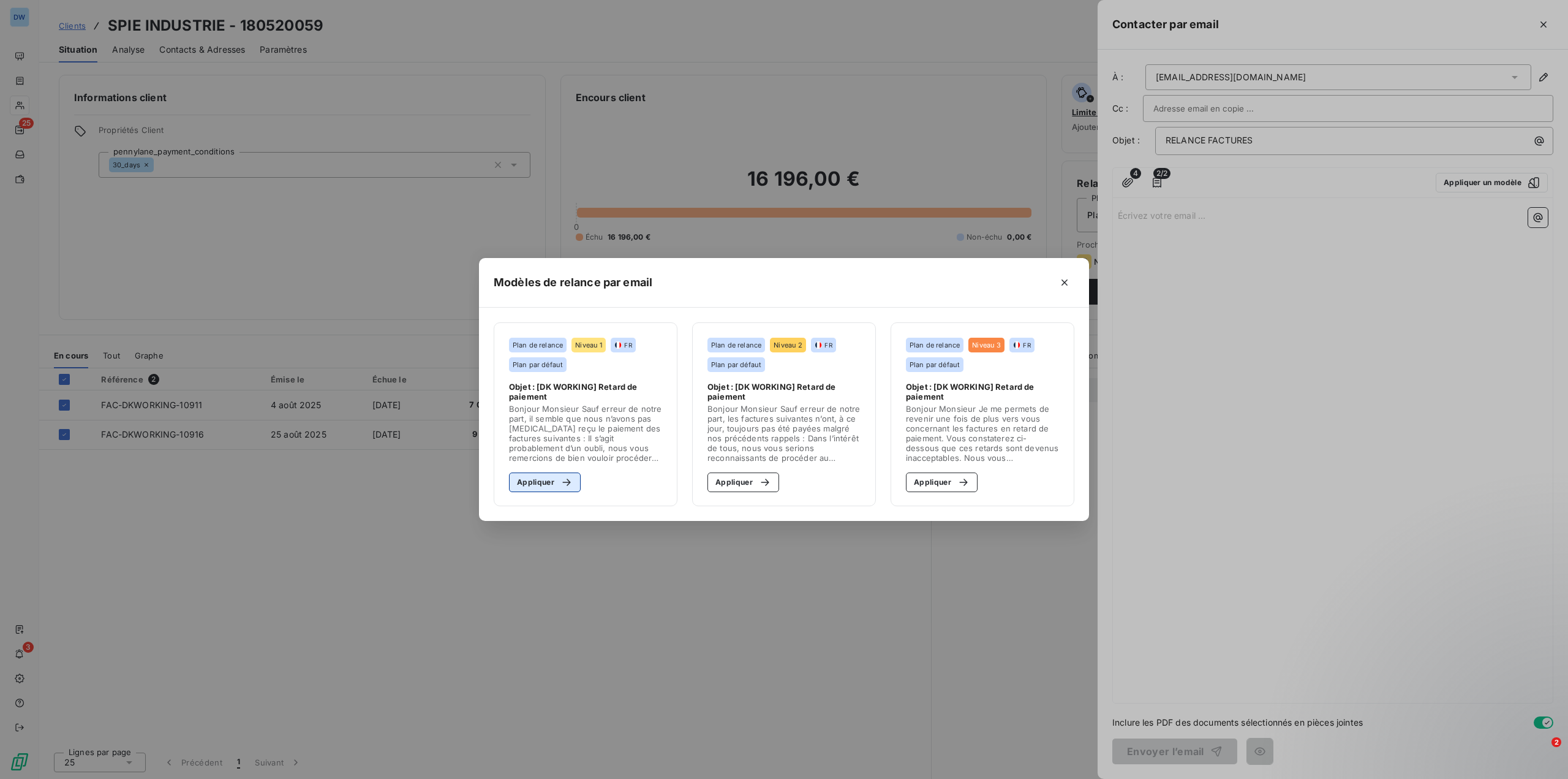
click at [538, 483] on button "Appliquer" at bounding box center [545, 481] width 71 height 19
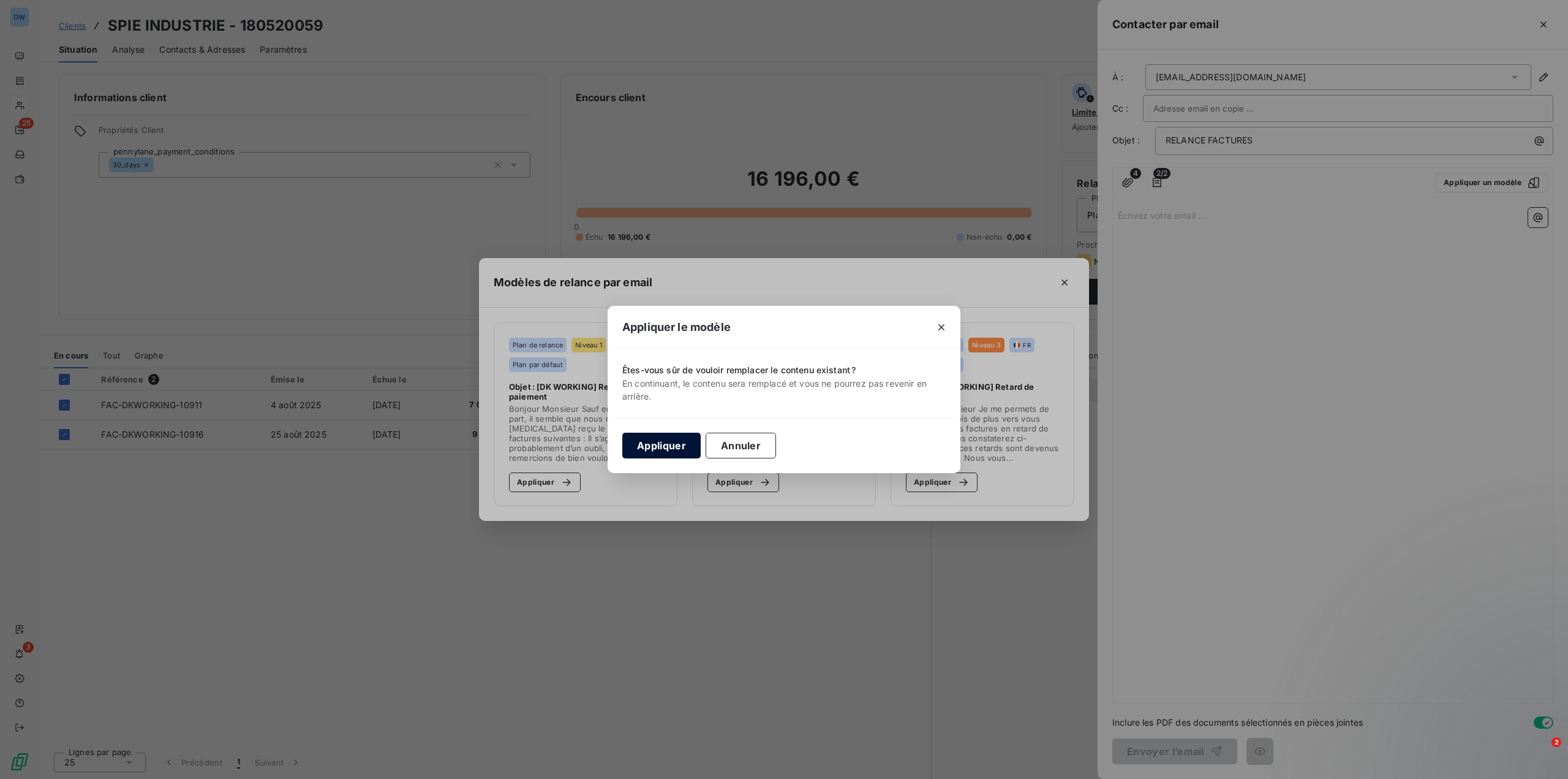
click at [656, 452] on button "Appliquer" at bounding box center [661, 446] width 79 height 26
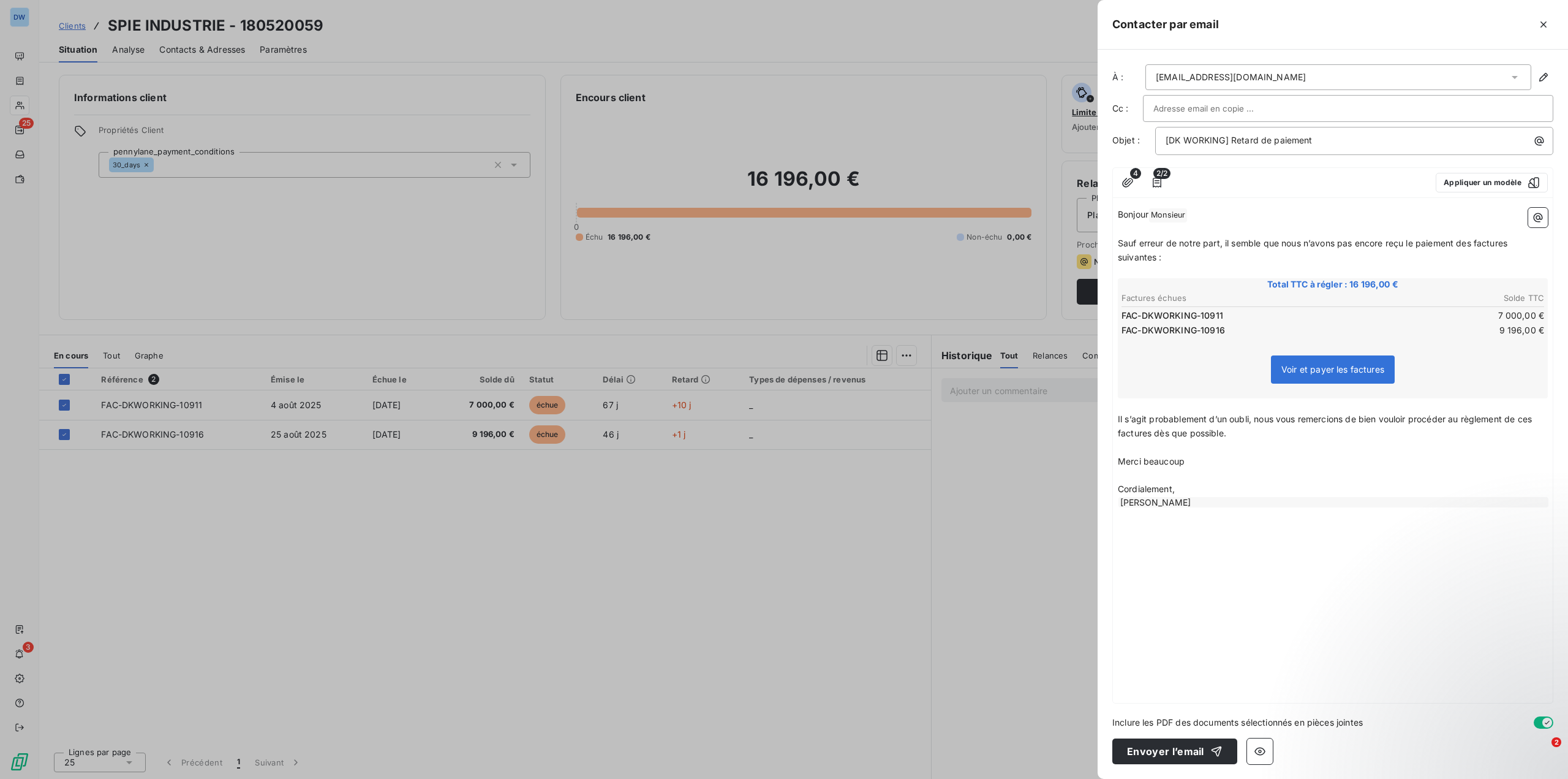
click at [1236, 106] on input "text" at bounding box center [1219, 108] width 132 height 18
click at [1169, 754] on button "Envoyer l’email" at bounding box center [1175, 752] width 125 height 26
